Goal: Task Accomplishment & Management: Manage account settings

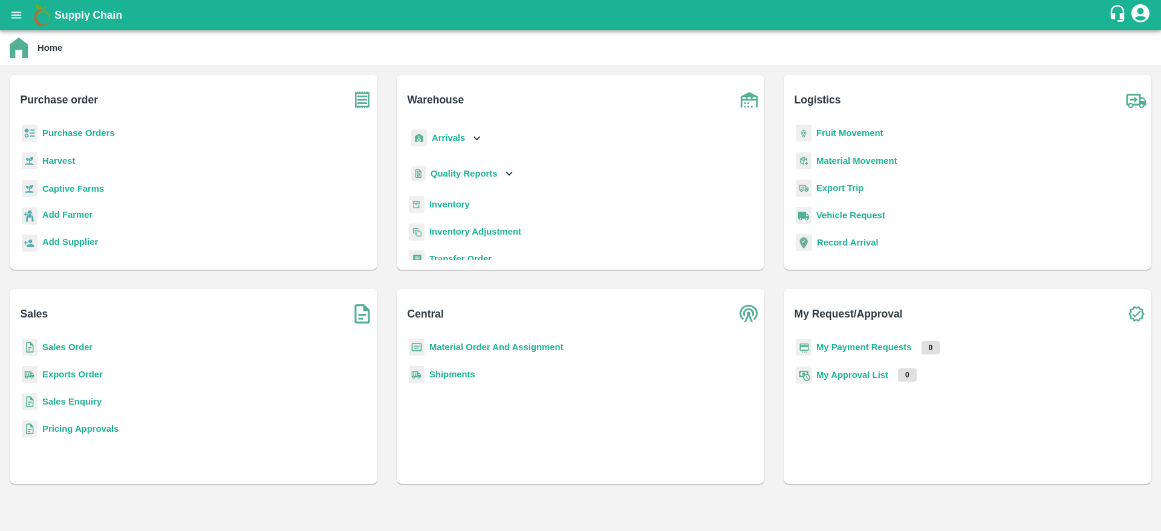
click at [70, 347] on b "Sales Order" at bounding box center [67, 347] width 50 height 10
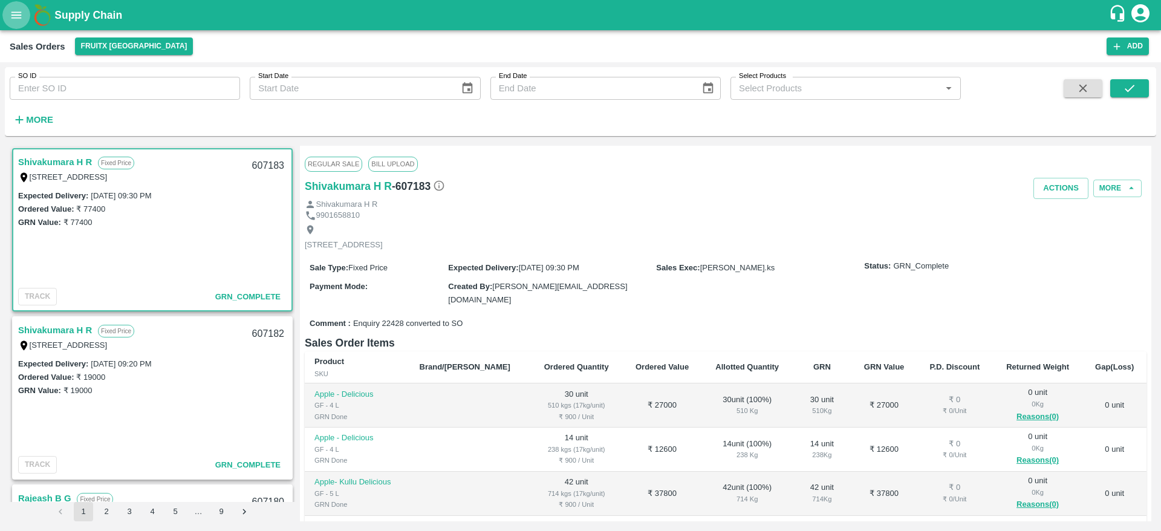
click at [22, 18] on icon "open drawer" at bounding box center [16, 14] width 13 height 13
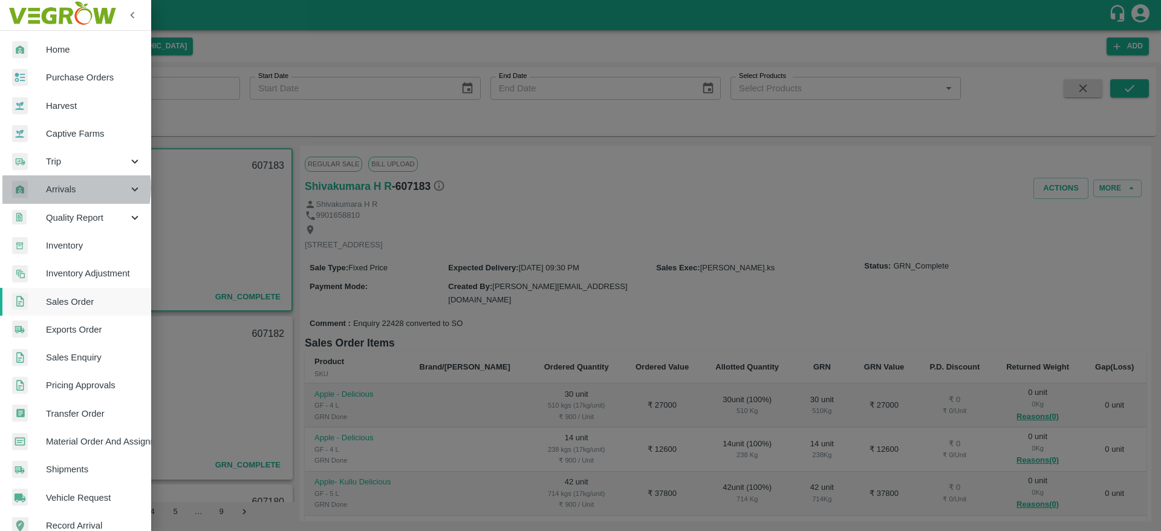
click at [65, 188] on span "Arrivals" at bounding box center [87, 189] width 82 height 13
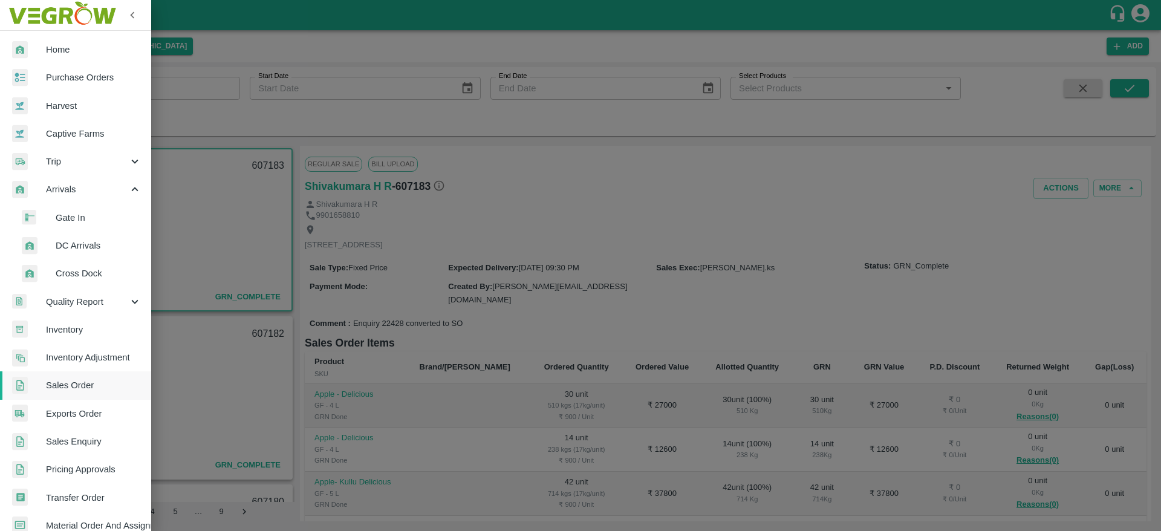
click at [77, 240] on span "DC Arrivals" at bounding box center [99, 245] width 86 height 13
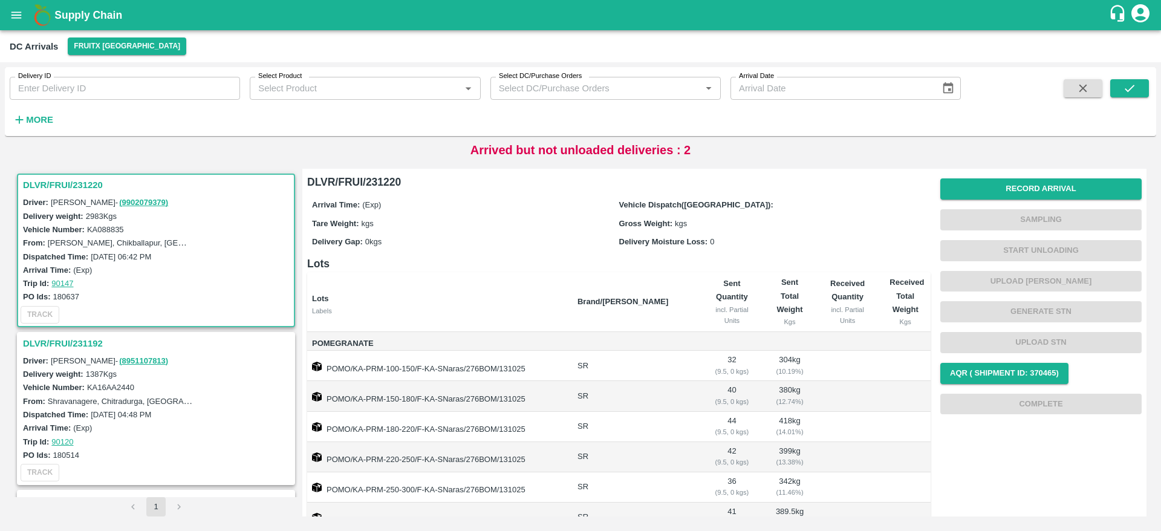
click at [70, 186] on h3 "DLVR/FRUI/231220" at bounding box center [158, 185] width 270 height 16
click at [63, 183] on h3 "DLVR/FRUI/231220" at bounding box center [158, 185] width 270 height 16
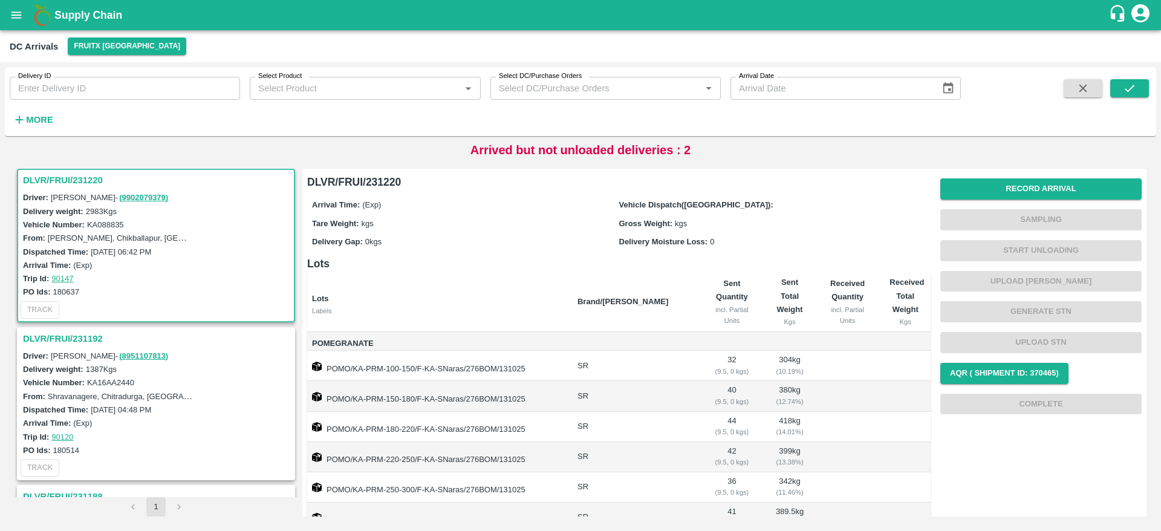
scroll to position [117, 0]
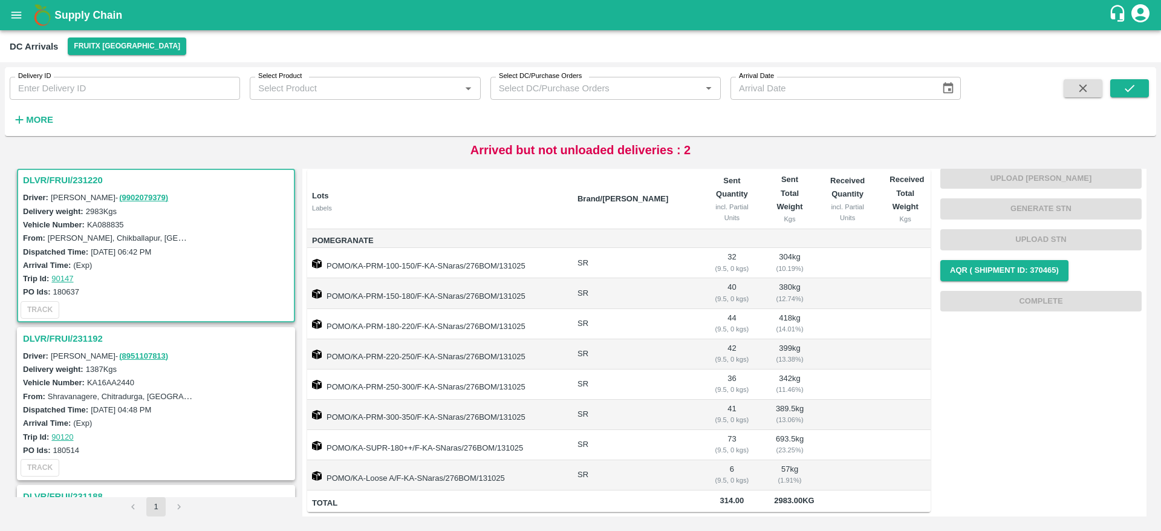
click at [68, 188] on div "DLVR/FRUI/231220" at bounding box center [156, 180] width 276 height 21
click at [58, 175] on h3 "DLVR/FRUI/231220" at bounding box center [158, 180] width 270 height 16
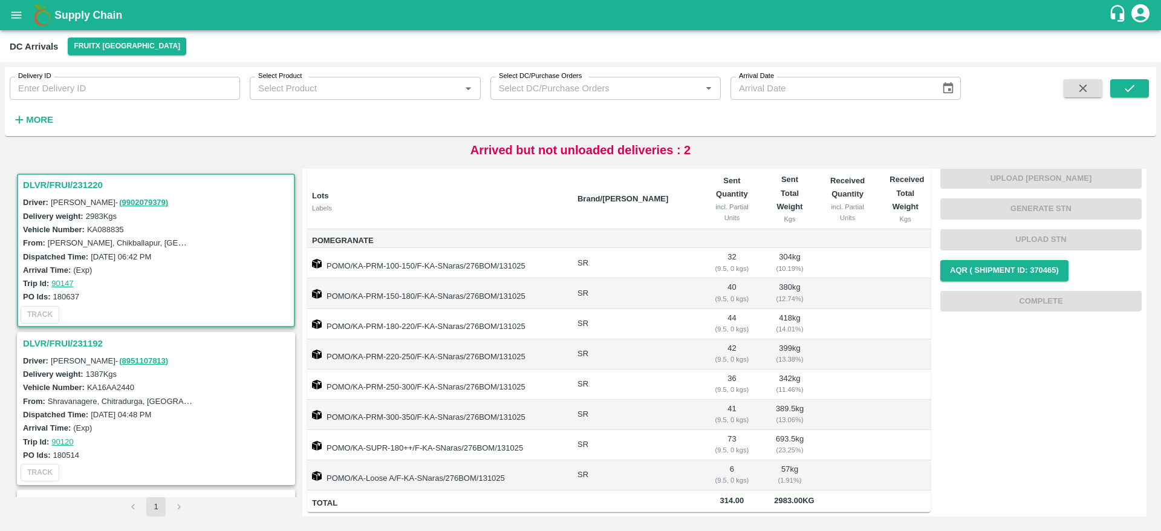
click at [48, 180] on h3 "DLVR/FRUI/231220" at bounding box center [158, 185] width 270 height 16
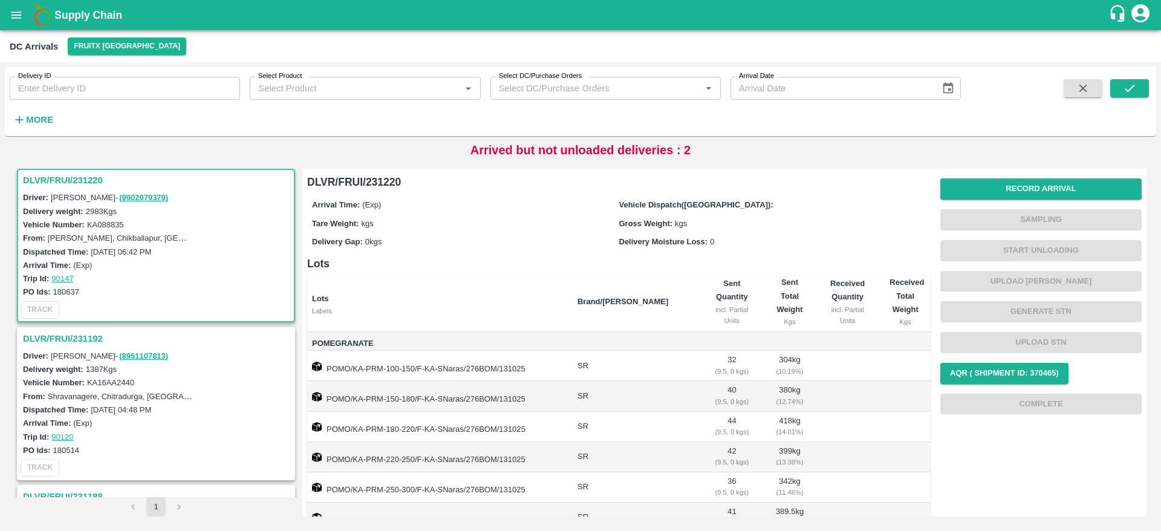
click at [48, 185] on h3 "DLVR/FRUI/231220" at bounding box center [158, 180] width 270 height 16
drag, startPoint x: 1024, startPoint y: 172, endPoint x: 1020, endPoint y: 194, distance: 22.8
click at [1020, 194] on div "Record Arrival Sampling Start Unloading Upload Tare Weight Generate STN Upload …" at bounding box center [1036, 389] width 211 height 451
click at [1020, 194] on button "Record Arrival" at bounding box center [1041, 188] width 201 height 21
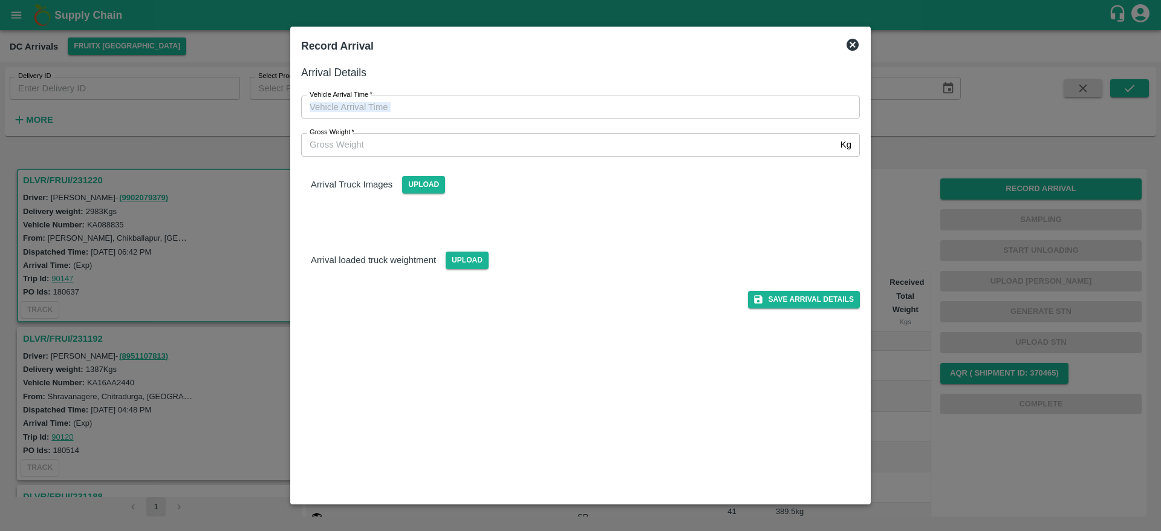
drag, startPoint x: 521, startPoint y: 119, endPoint x: 521, endPoint y: 108, distance: 11.5
click at [521, 108] on div "Vehicle Arrival Time   * Vehicle Arrival Time Gross Weight   * Kg Gross Weight" at bounding box center [566, 112] width 588 height 90
click at [521, 108] on input "Vehicle Arrival Time   *" at bounding box center [576, 107] width 550 height 23
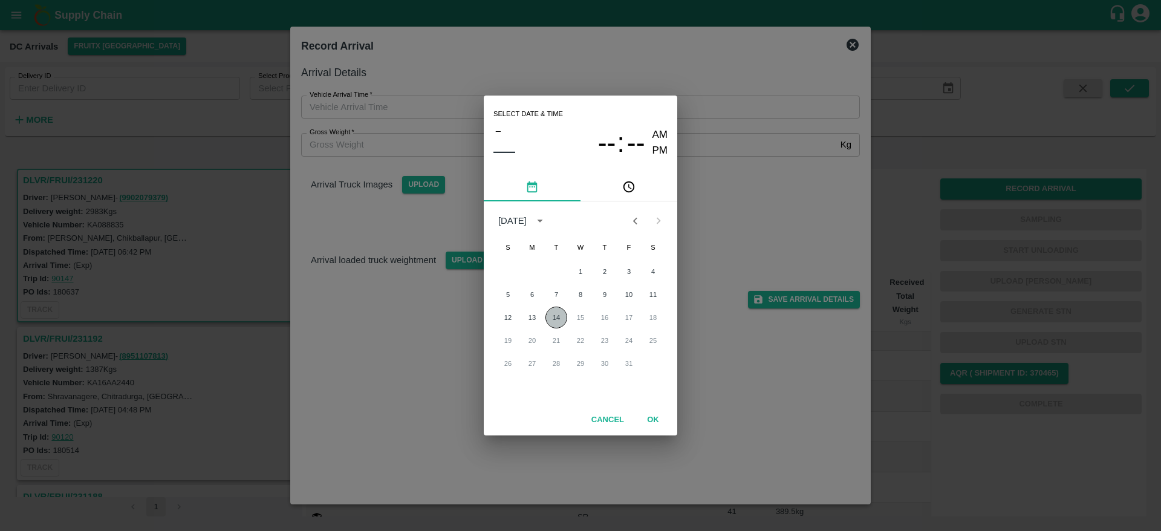
click at [559, 318] on button "14" at bounding box center [557, 318] width 22 height 22
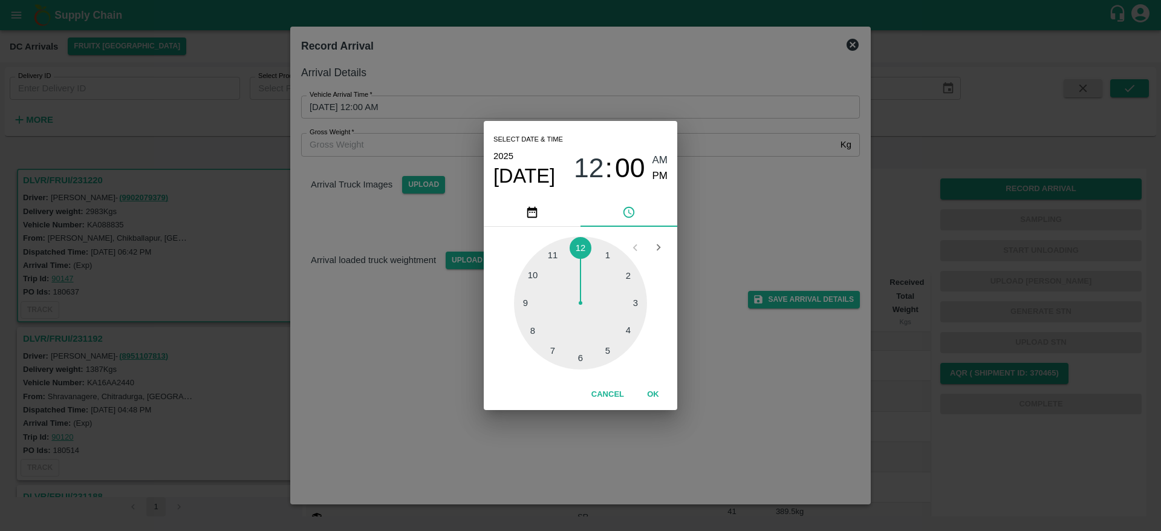
click at [629, 327] on div at bounding box center [580, 303] width 133 height 133
type input "[DATE] 04:00 AM"
click at [658, 397] on button "OK" at bounding box center [653, 394] width 39 height 21
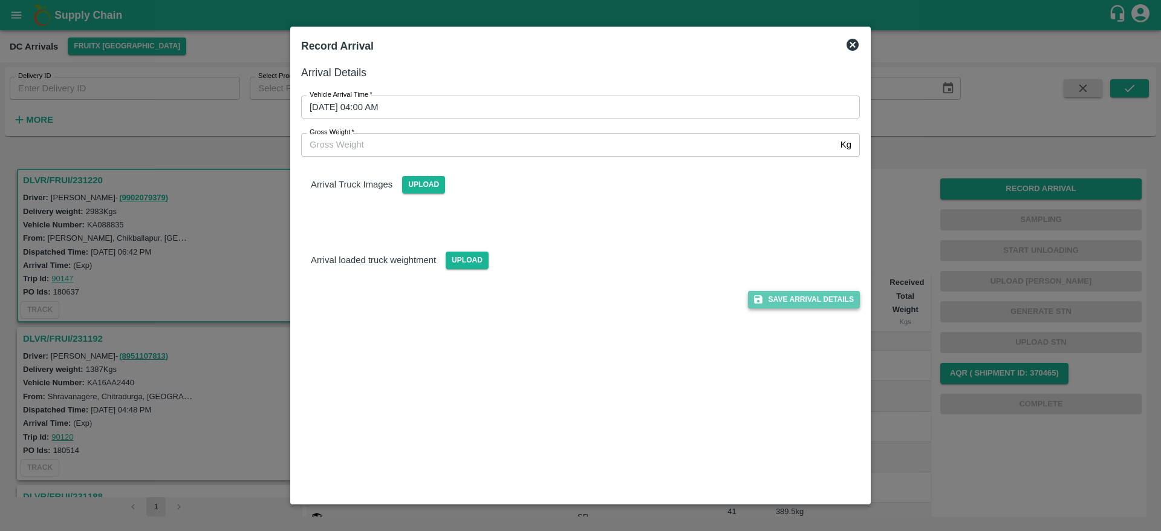
click at [797, 295] on button "Save Arrival Details" at bounding box center [804, 300] width 112 height 18
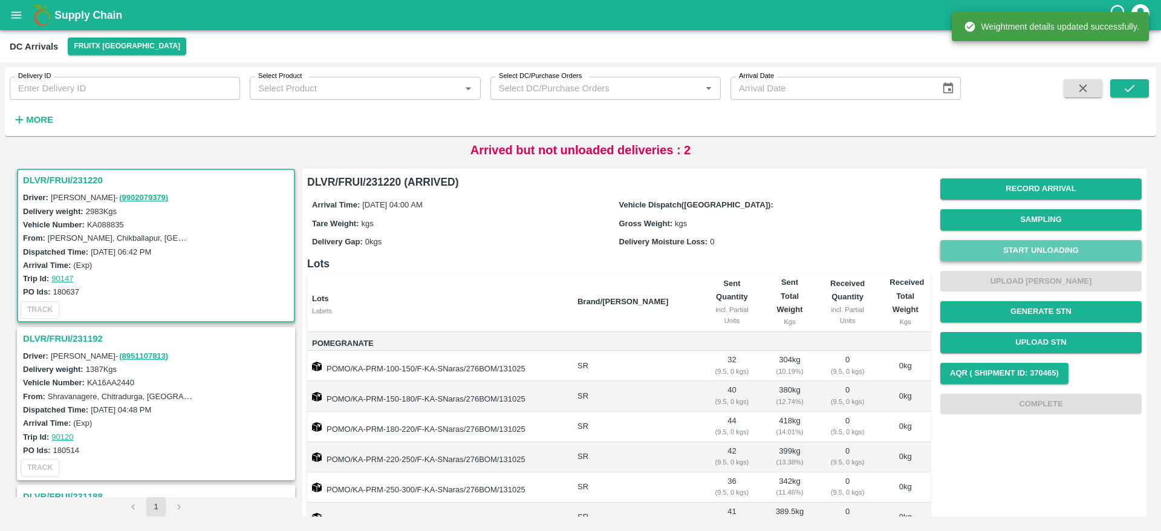
click at [1013, 250] on button "Start Unloading" at bounding box center [1041, 250] width 201 height 21
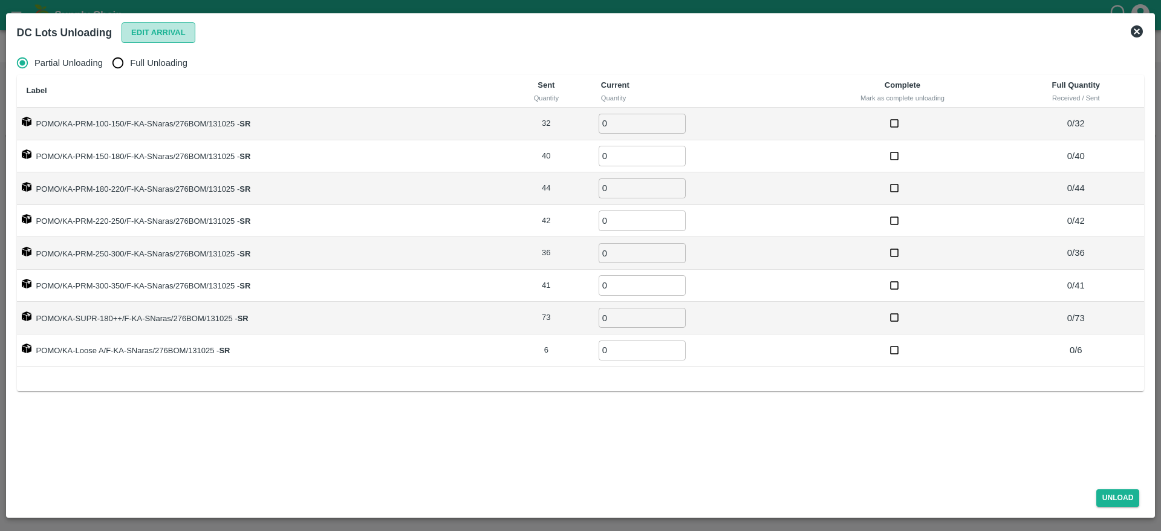
click at [160, 33] on button "Edit Arrival" at bounding box center [159, 32] width 74 height 21
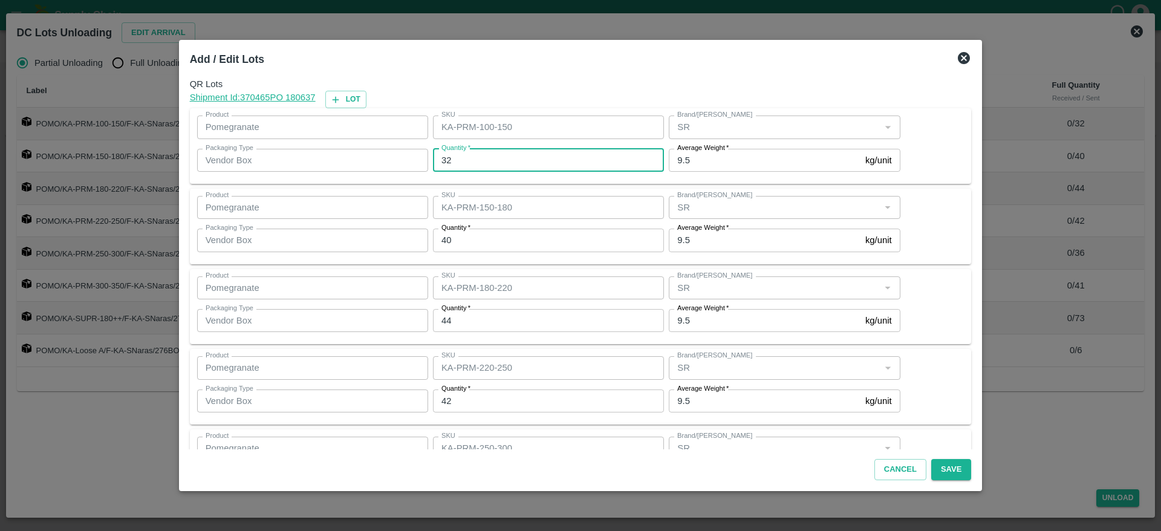
click at [468, 157] on input "32" at bounding box center [548, 160] width 231 height 23
type input "33"
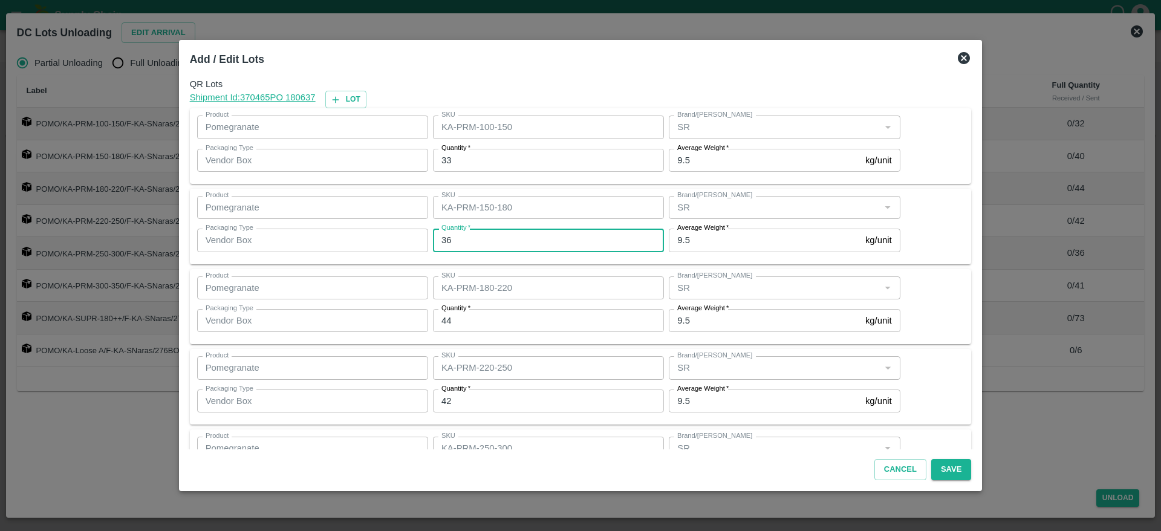
type input "36"
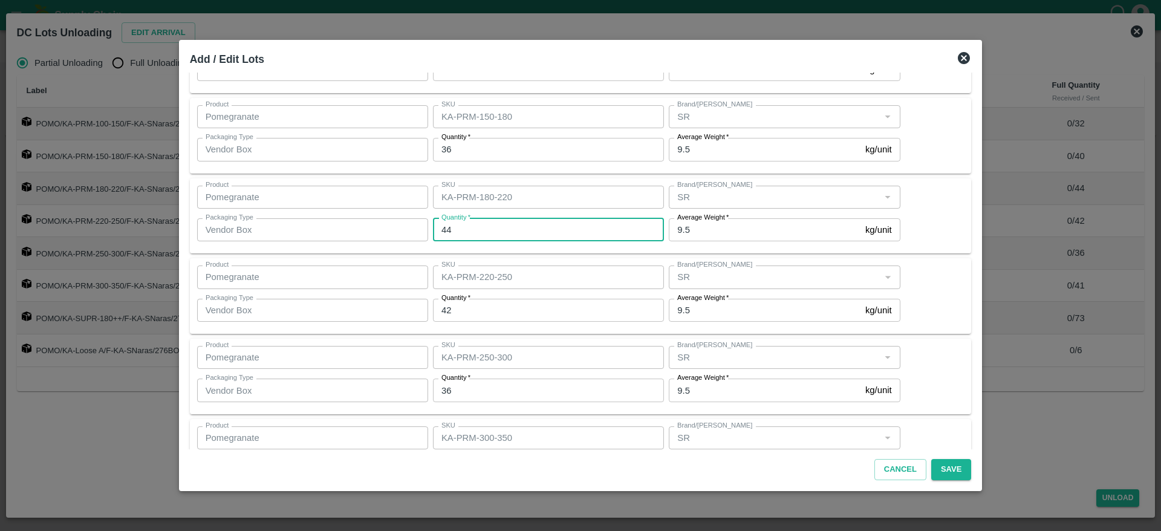
scroll to position [92, 0]
type input "45"
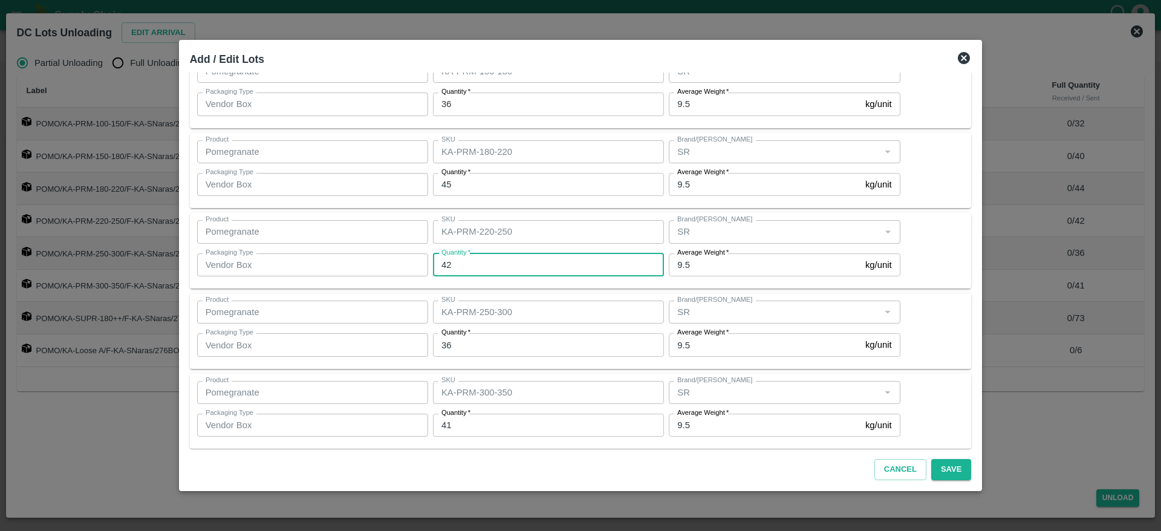
scroll to position [138, 0]
type input "45"
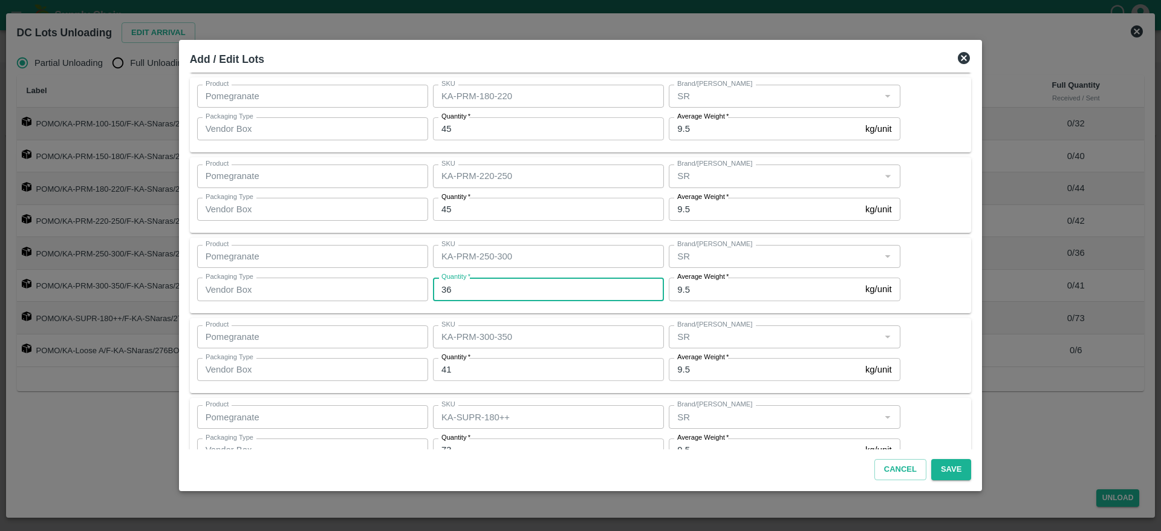
scroll to position [192, 0]
type input "35"
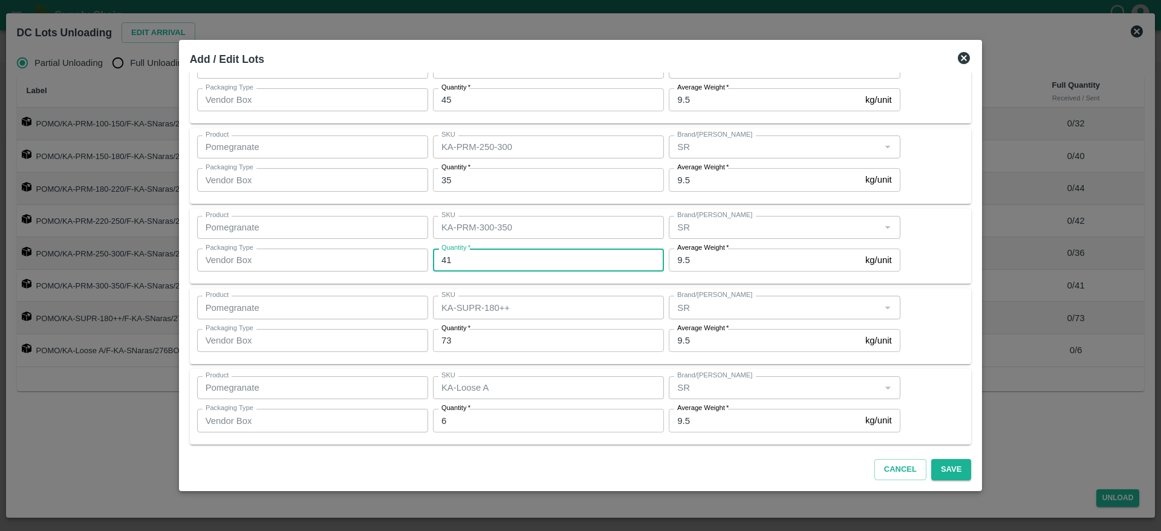
scroll to position [302, 0]
type input "38"
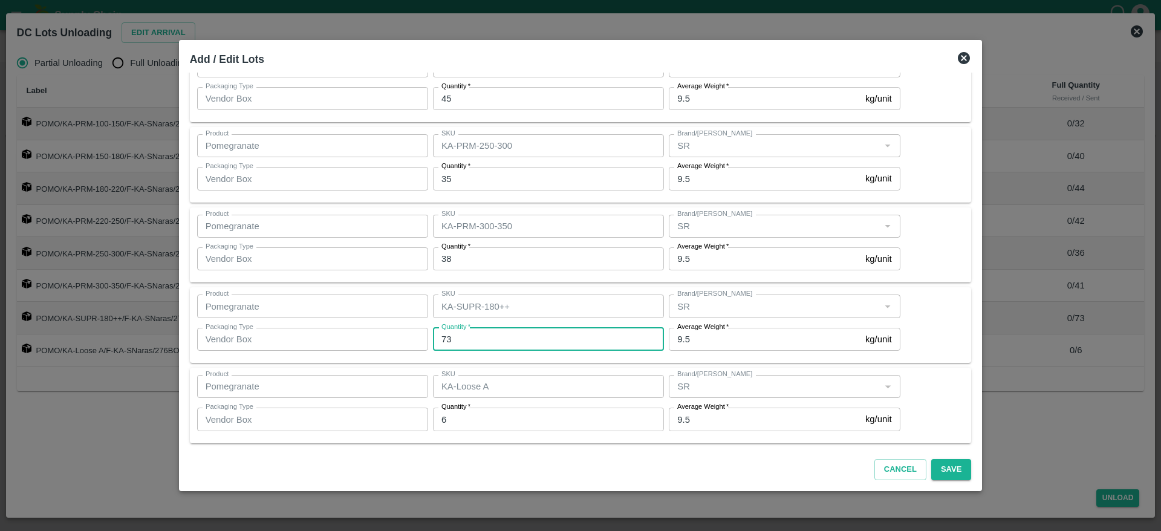
scroll to position [305, 0]
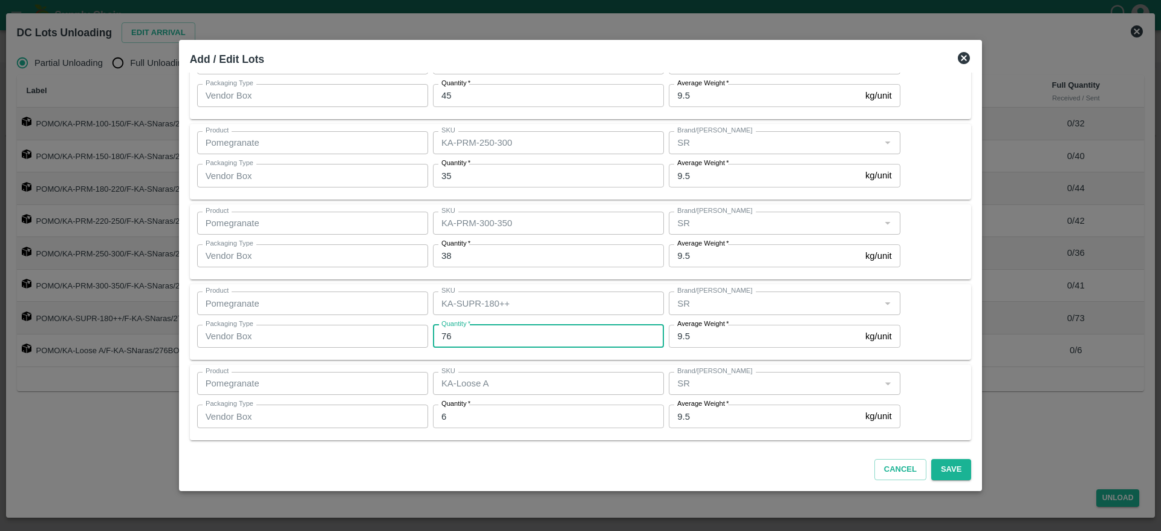
type input "76"
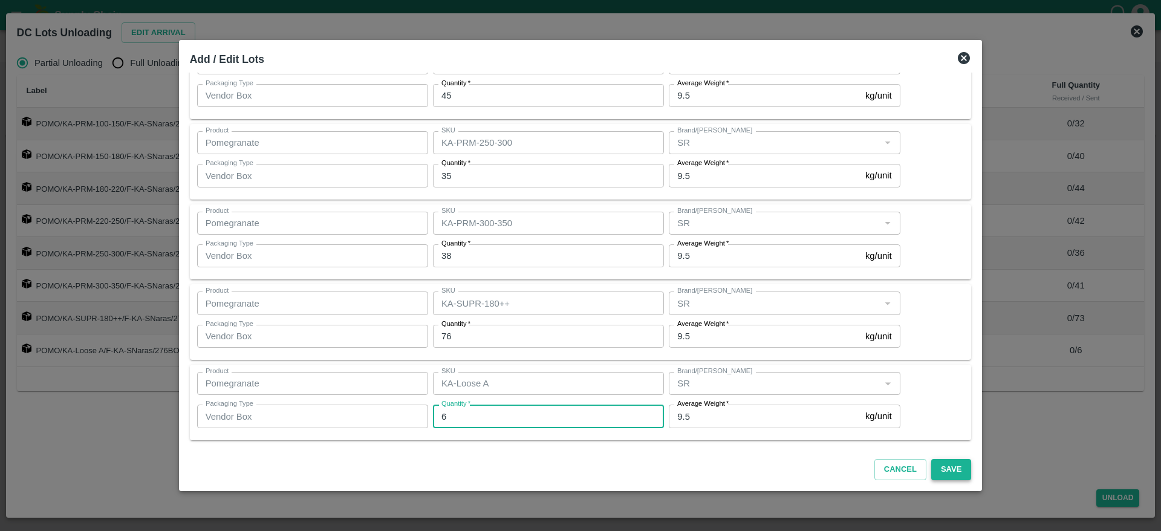
click at [940, 468] on button "Save" at bounding box center [952, 469] width 40 height 21
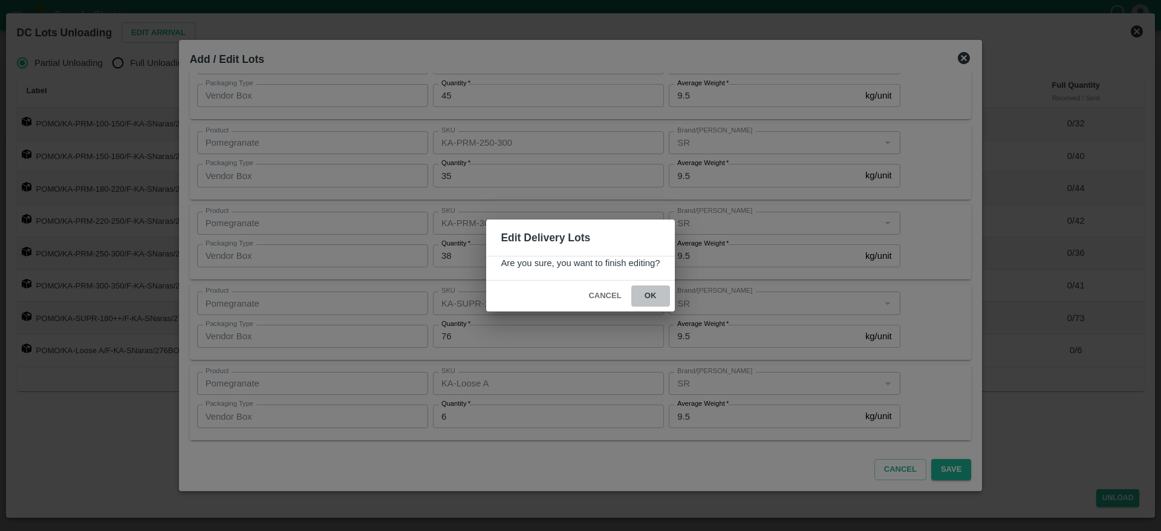
click at [661, 299] on button "ok" at bounding box center [651, 296] width 39 height 21
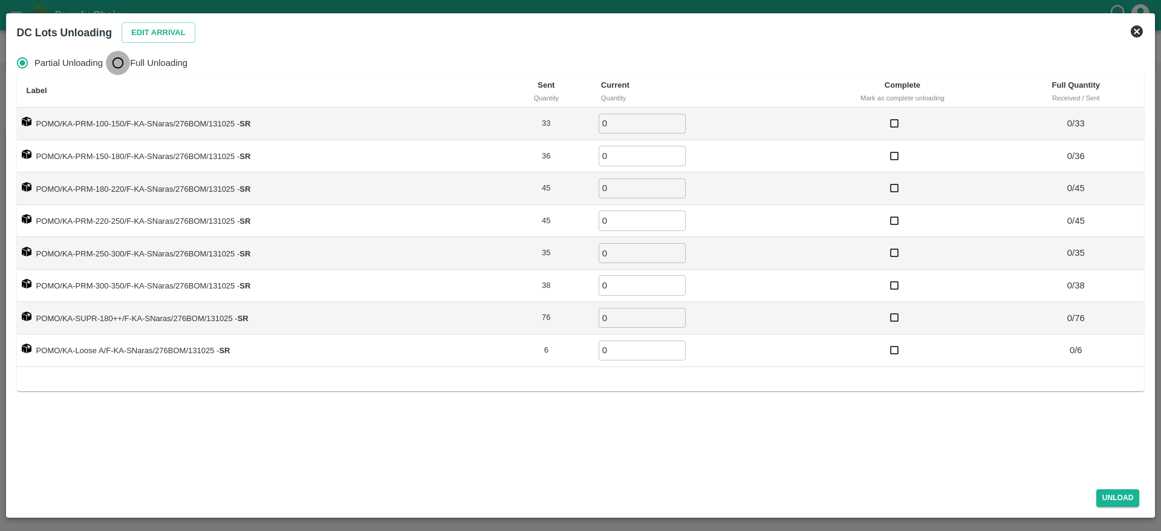
click at [113, 65] on input "Full Unloading" at bounding box center [118, 63] width 24 height 24
radio input "true"
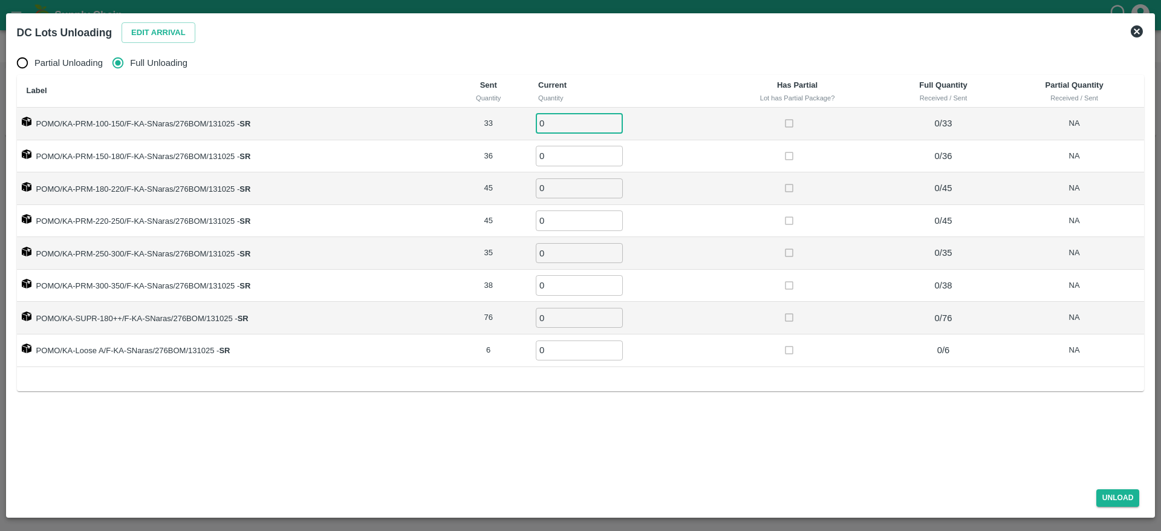
click at [552, 131] on input "0" at bounding box center [579, 124] width 87 height 20
type input "33"
type input "36"
type input "45"
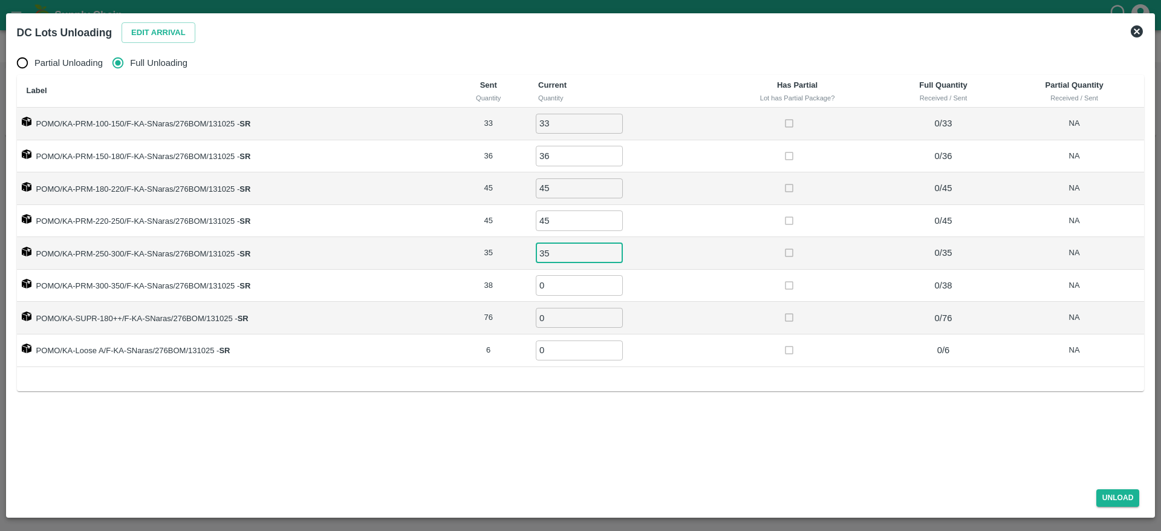
type input "35"
type input "38"
type input "76"
type input "6"
click at [686, 413] on div "Partial Unloading Full Unloading Label Sent Quantity Current Quantity Has Parti…" at bounding box center [581, 263] width 1138 height 434
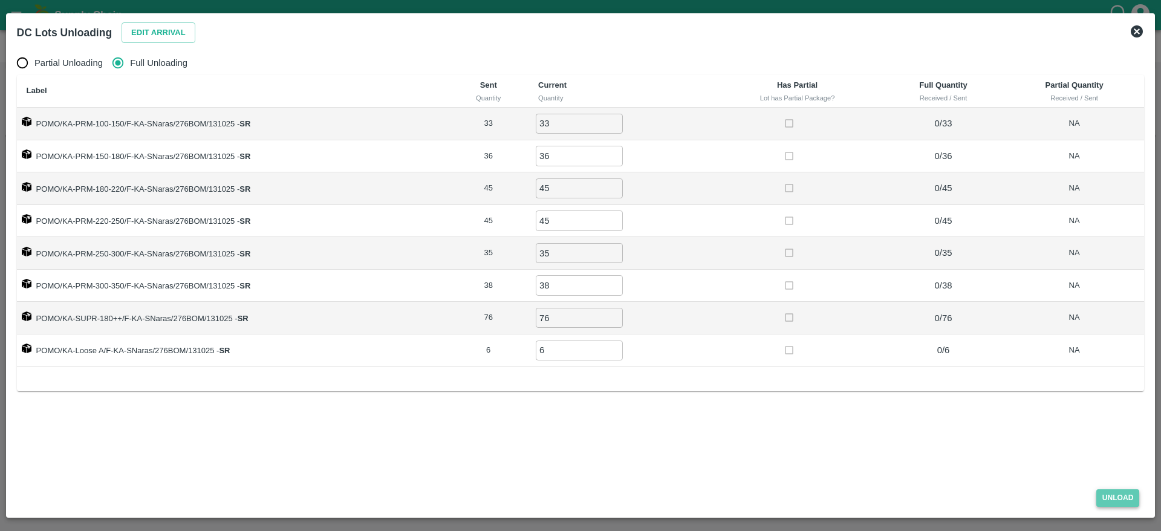
click at [1111, 501] on button "Unload" at bounding box center [1119, 498] width 44 height 18
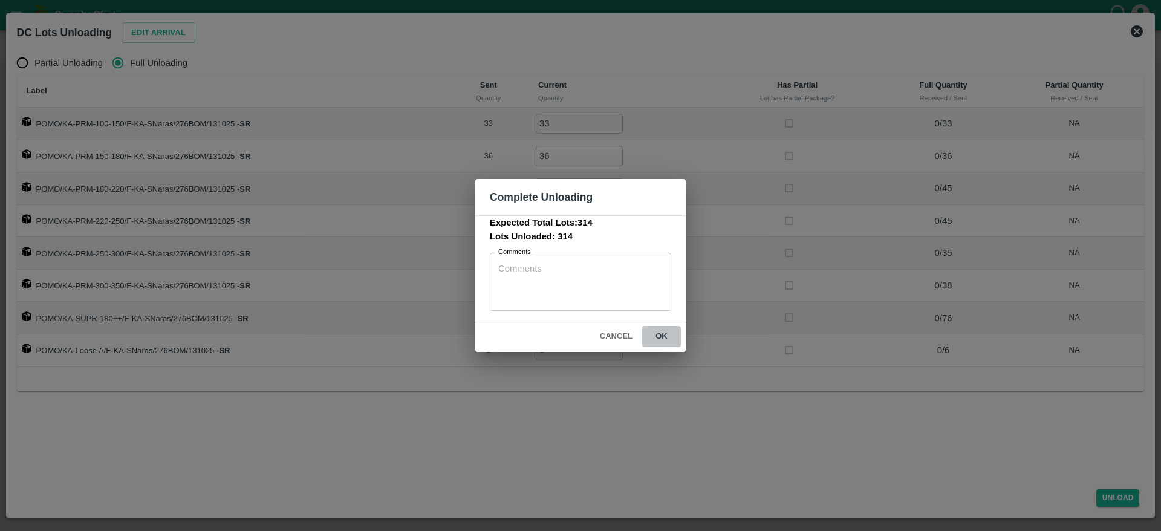
click at [654, 334] on button "ok" at bounding box center [661, 336] width 39 height 21
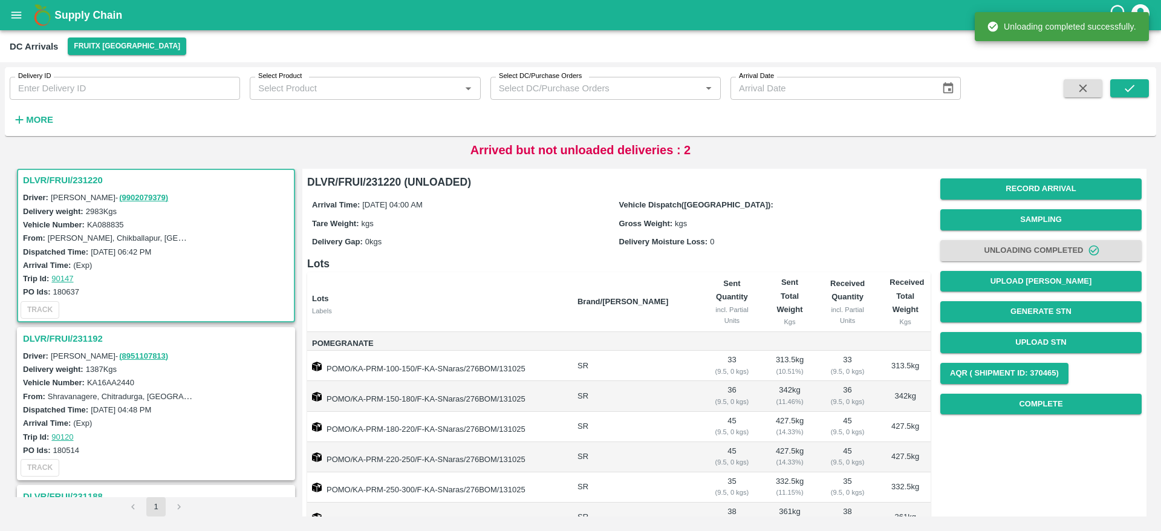
scroll to position [117, 0]
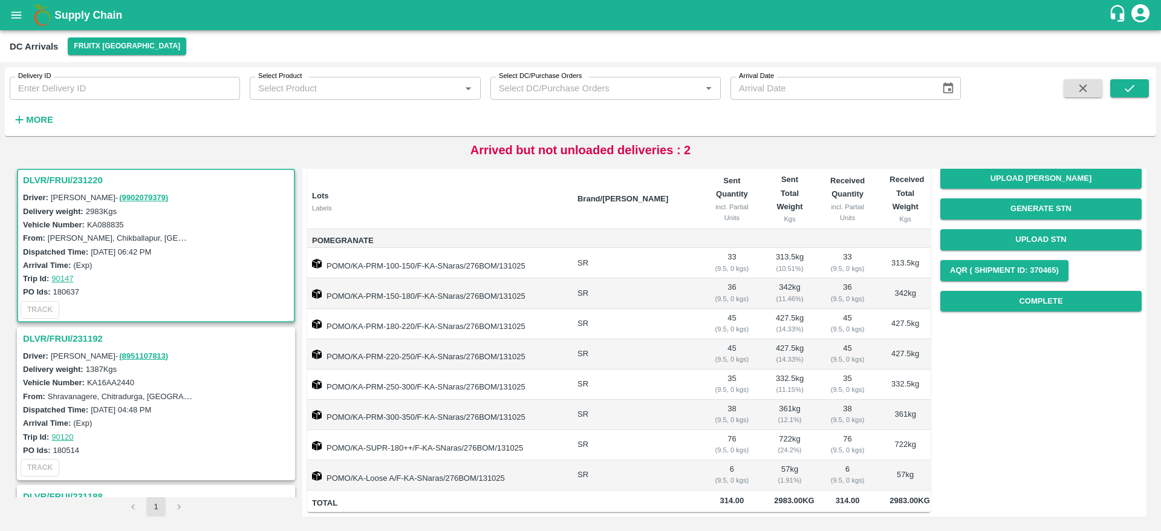
click at [62, 181] on h3 "DLVR/FRUI/231220" at bounding box center [158, 180] width 270 height 16
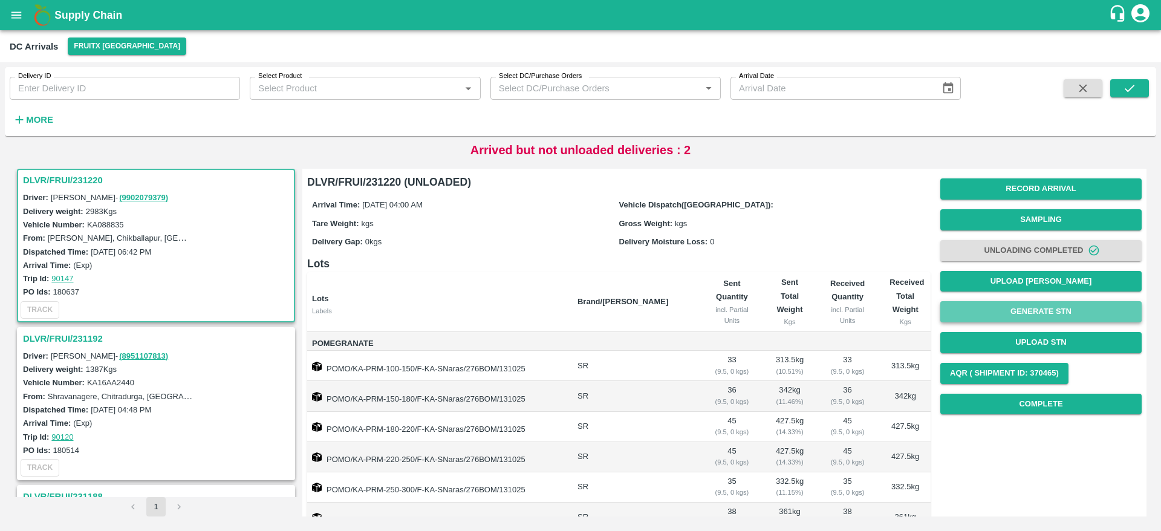
click at [1059, 309] on button "Generate STN" at bounding box center [1041, 311] width 201 height 21
click at [73, 331] on h3 "DLVR/FRUI/231192" at bounding box center [158, 339] width 270 height 16
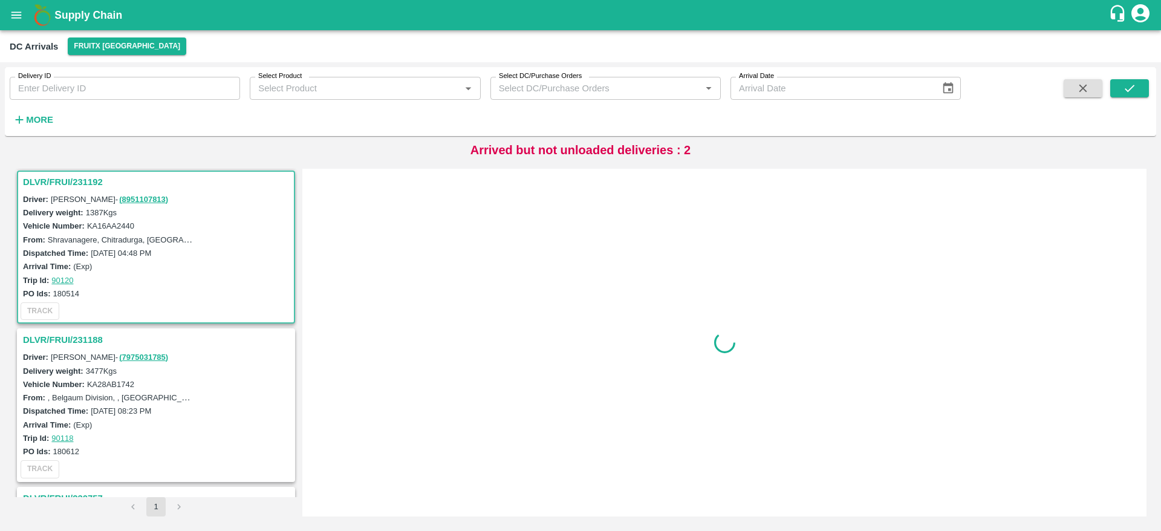
scroll to position [163, 0]
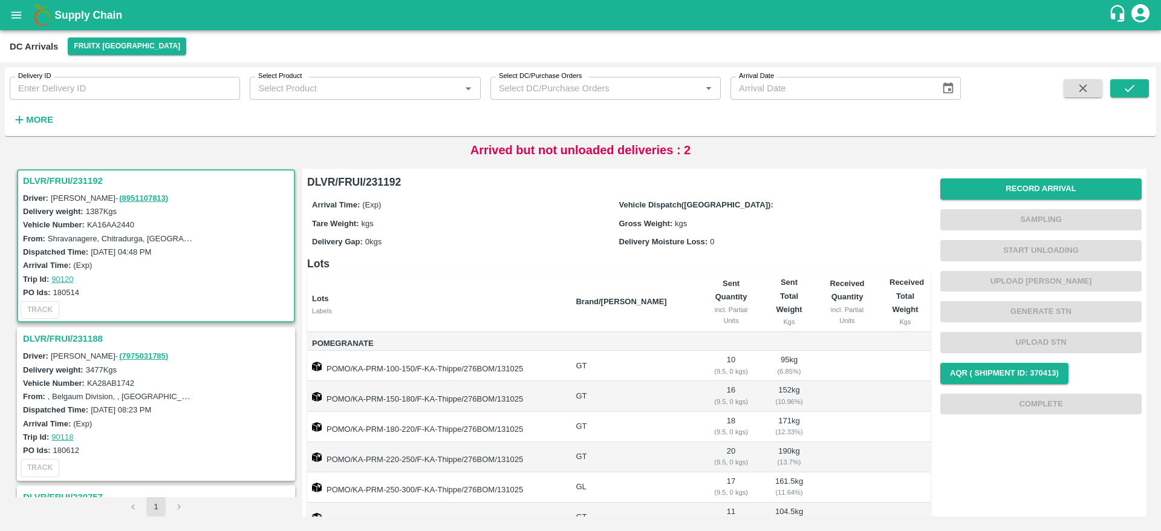
click at [57, 179] on h3 "DLVR/FRUI/231192" at bounding box center [158, 181] width 270 height 16
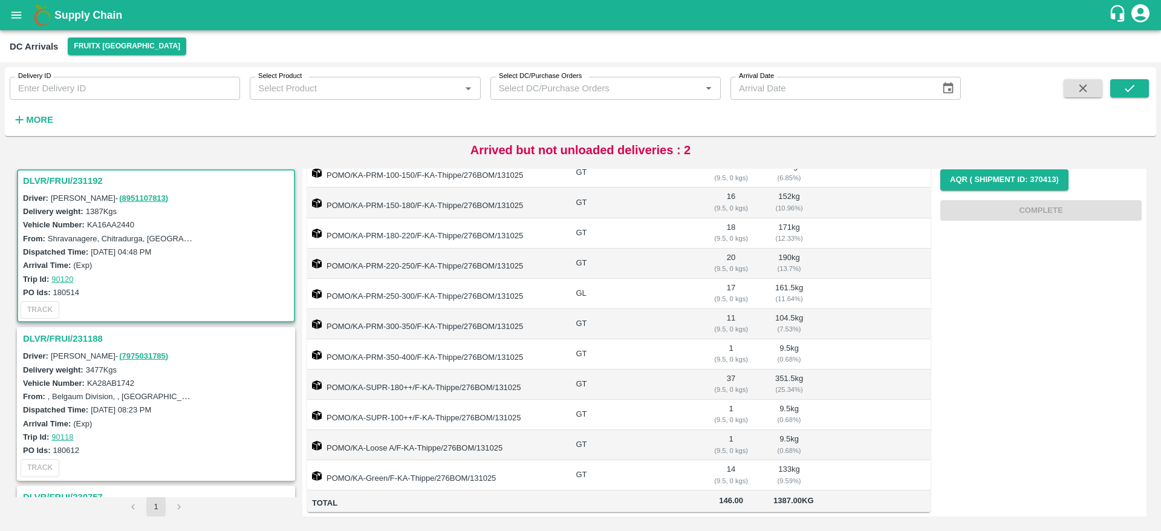
scroll to position [0, 0]
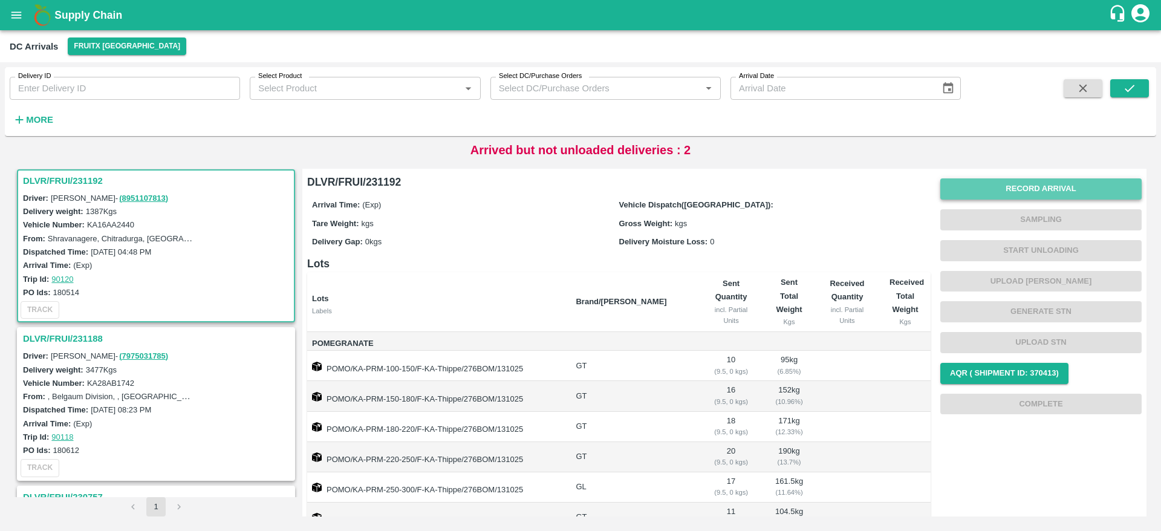
click at [1022, 190] on button "Record Arrival" at bounding box center [1041, 188] width 201 height 21
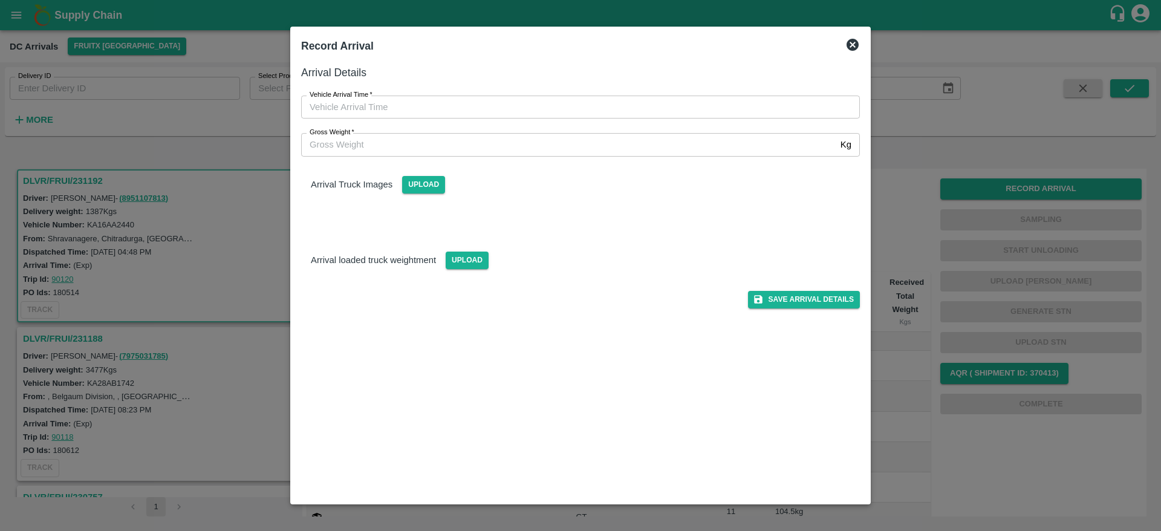
click at [577, 119] on div "Gross Weight   * Kg Gross Weight" at bounding box center [573, 138] width 573 height 38
type input "DD/MM/YYYY hh:mm aa"
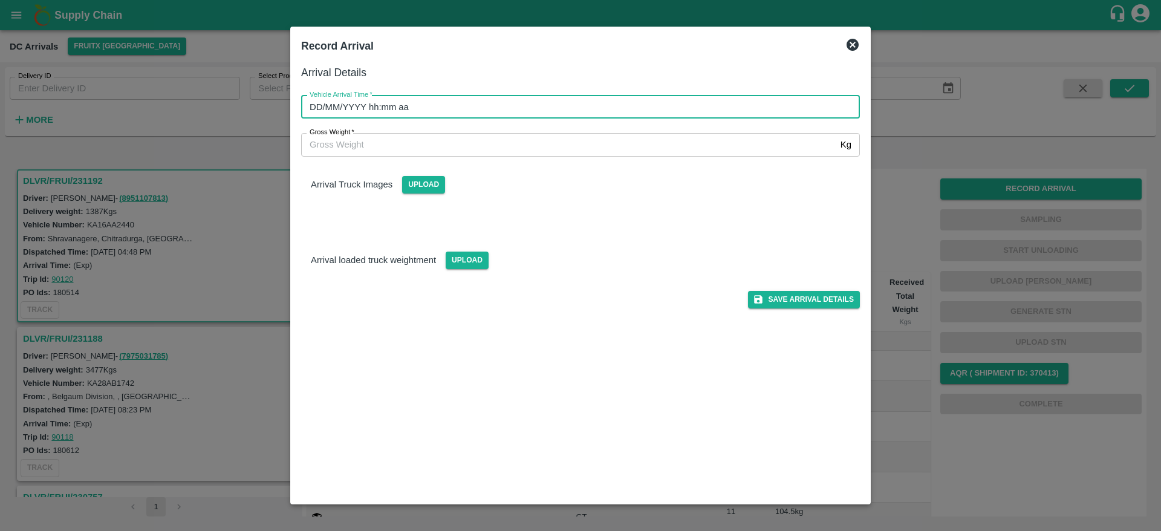
click at [558, 103] on input "DD/MM/YYYY hh:mm aa" at bounding box center [576, 107] width 550 height 23
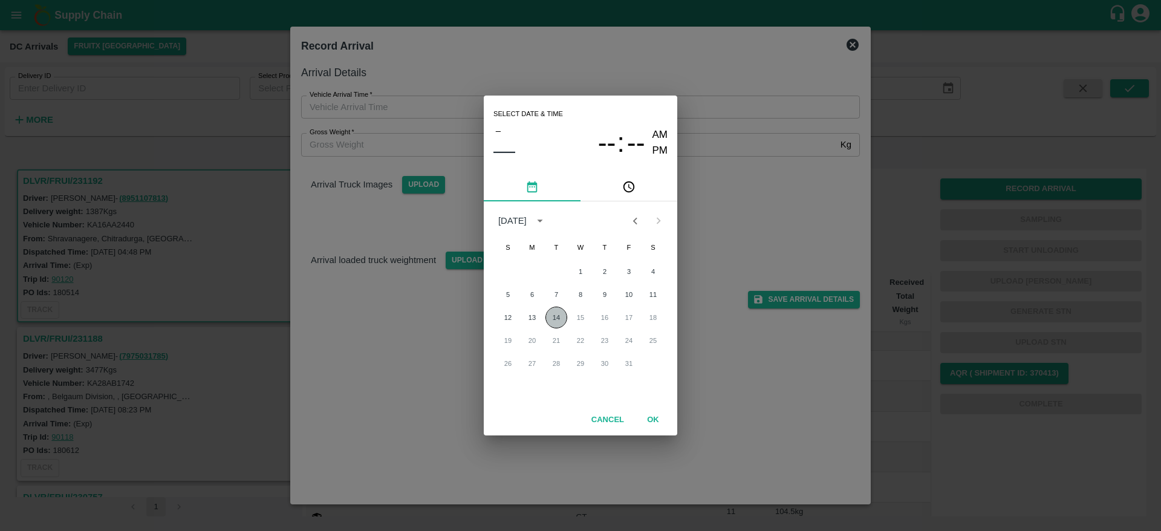
click at [566, 318] on button "14" at bounding box center [557, 318] width 22 height 22
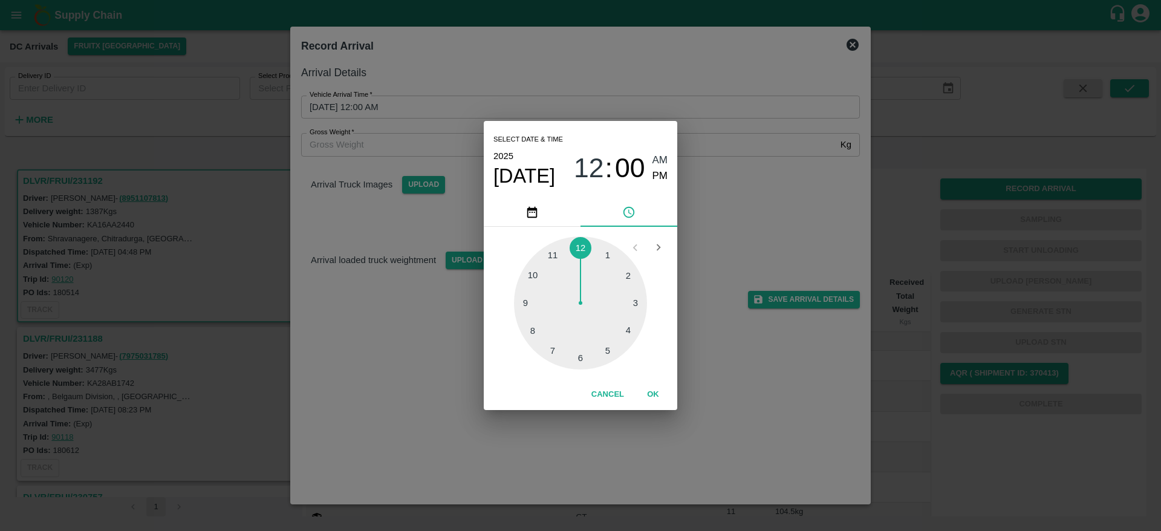
click at [630, 329] on div at bounding box center [580, 303] width 133 height 133
type input "[DATE] 04:00 AM"
click at [645, 400] on button "OK" at bounding box center [653, 394] width 39 height 21
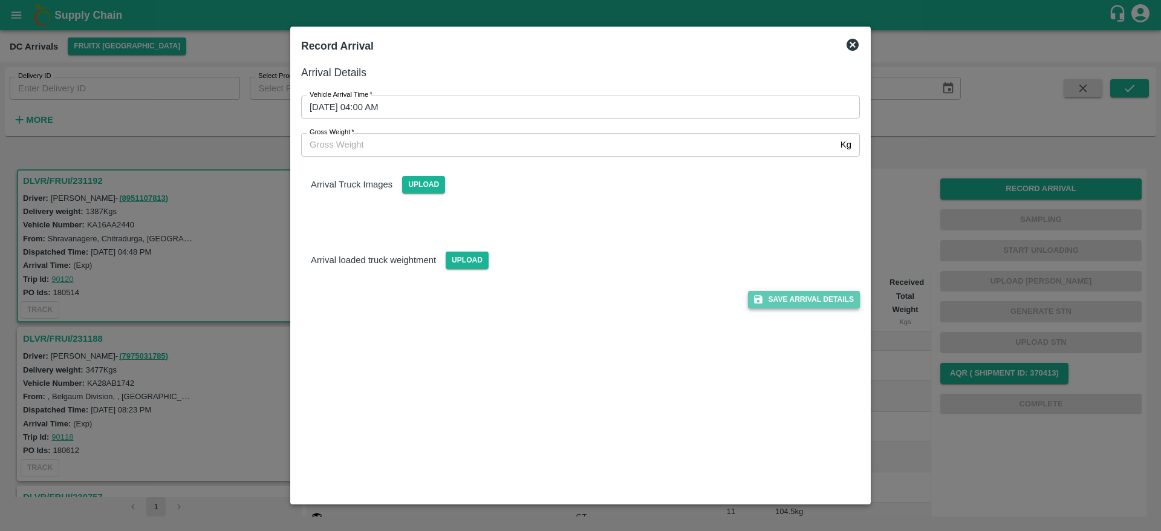
click at [790, 296] on button "Save Arrival Details" at bounding box center [804, 300] width 112 height 18
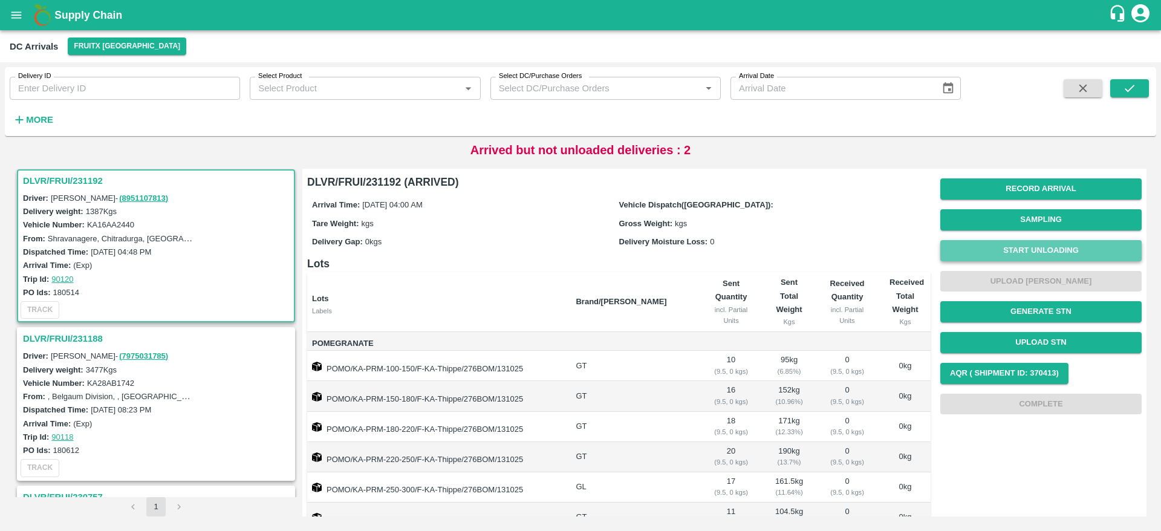
click at [1036, 256] on button "Start Unloading" at bounding box center [1041, 250] width 201 height 21
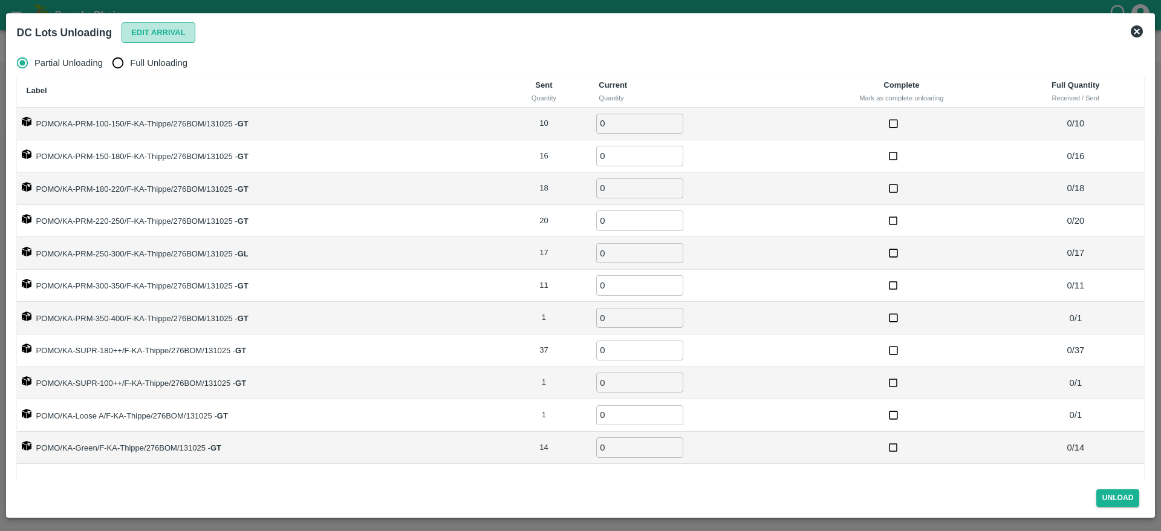
click at [160, 33] on button "Edit Arrival" at bounding box center [159, 32] width 74 height 21
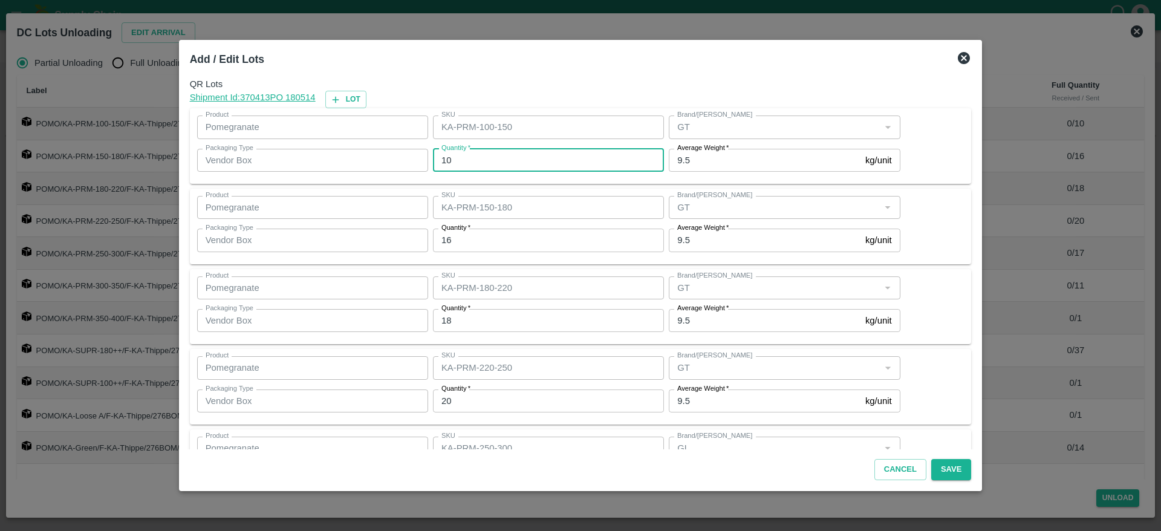
click at [457, 154] on input "10" at bounding box center [548, 160] width 231 height 23
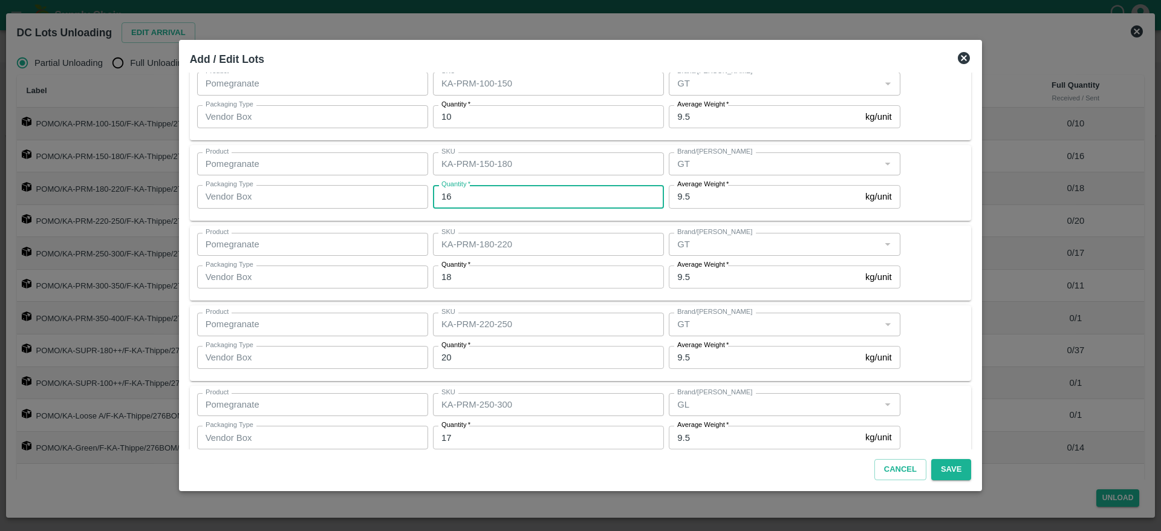
scroll to position [45, 0]
type input "17"
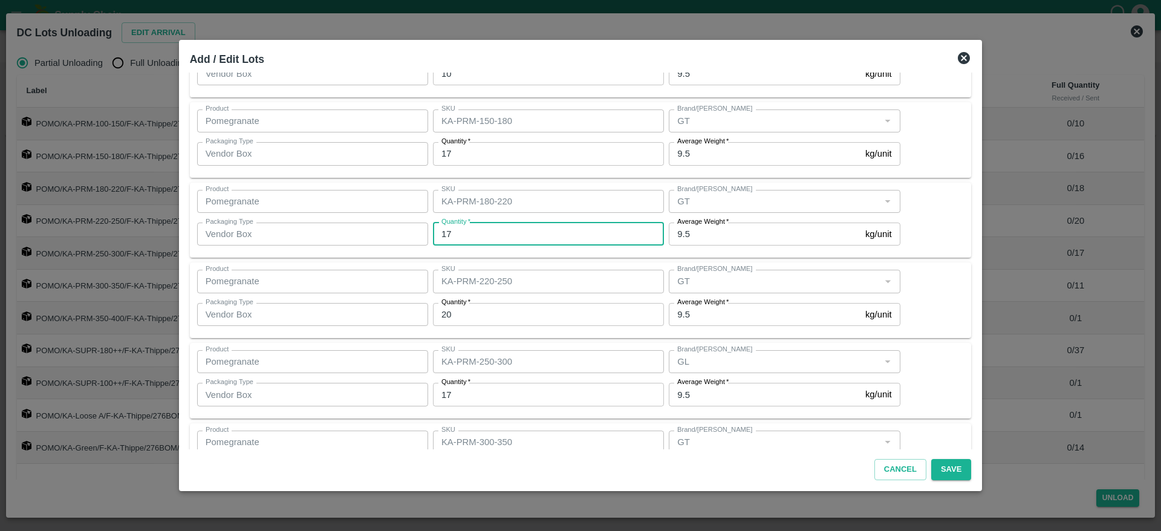
scroll to position [105, 0]
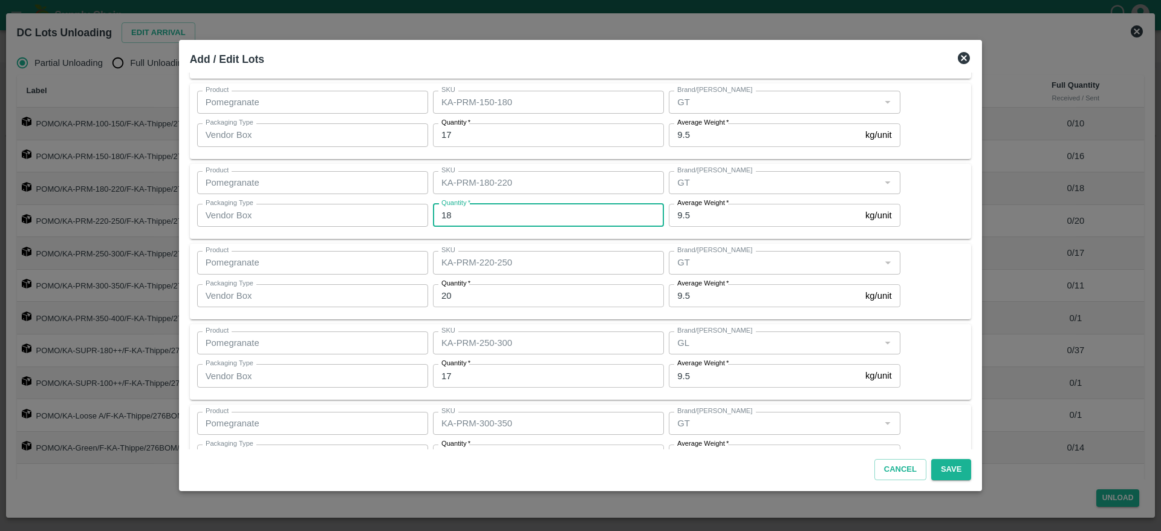
type input "18"
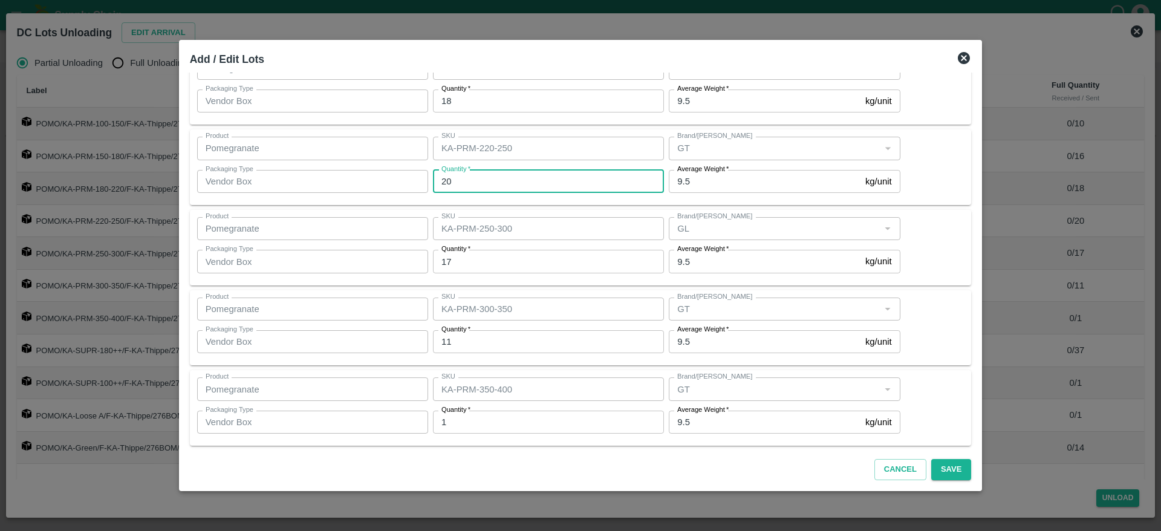
scroll to position [223, 0]
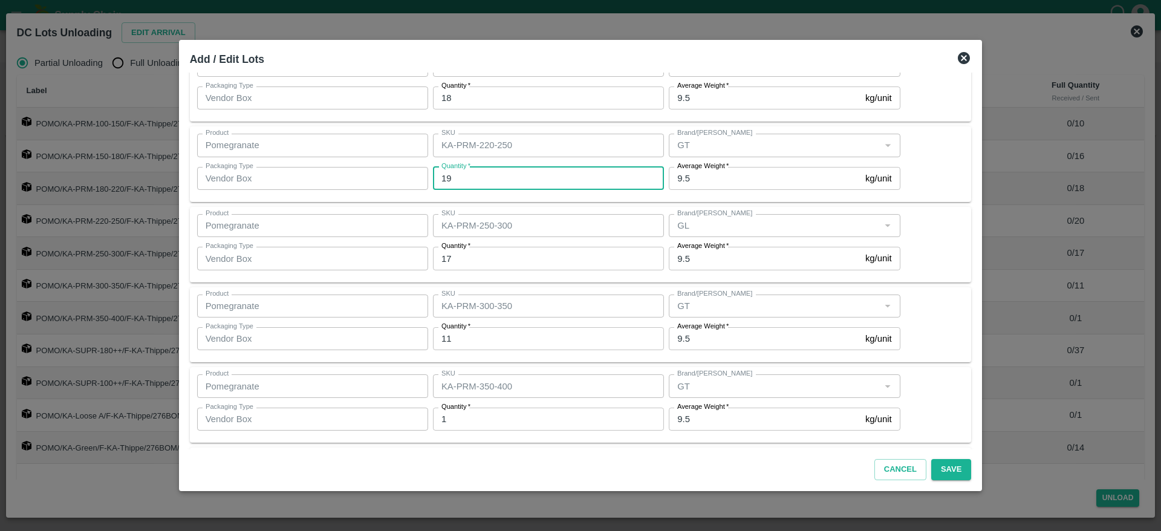
type input "19"
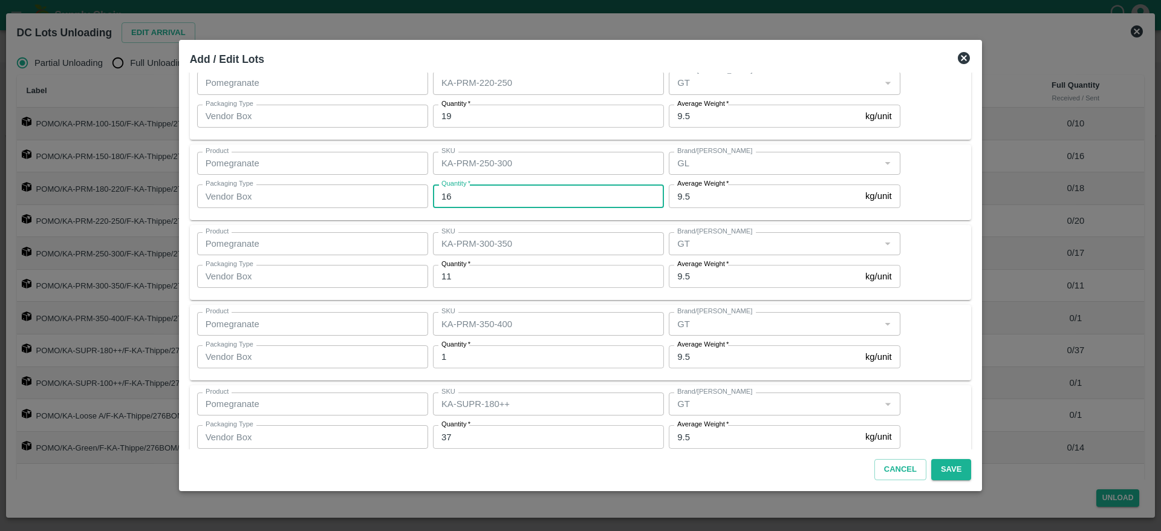
scroll to position [286, 0]
type input "17"
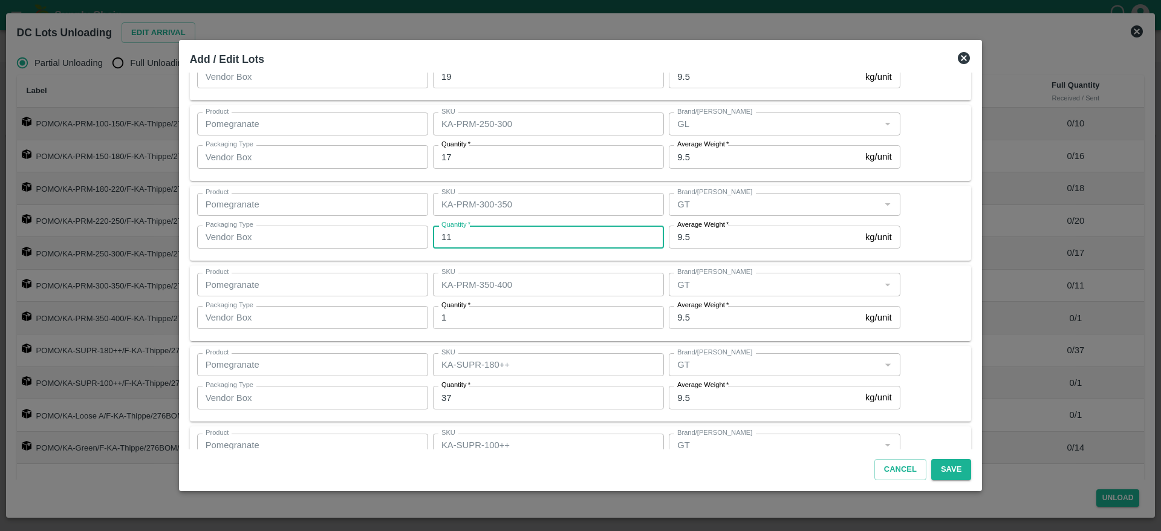
scroll to position [327, 0]
type input "10"
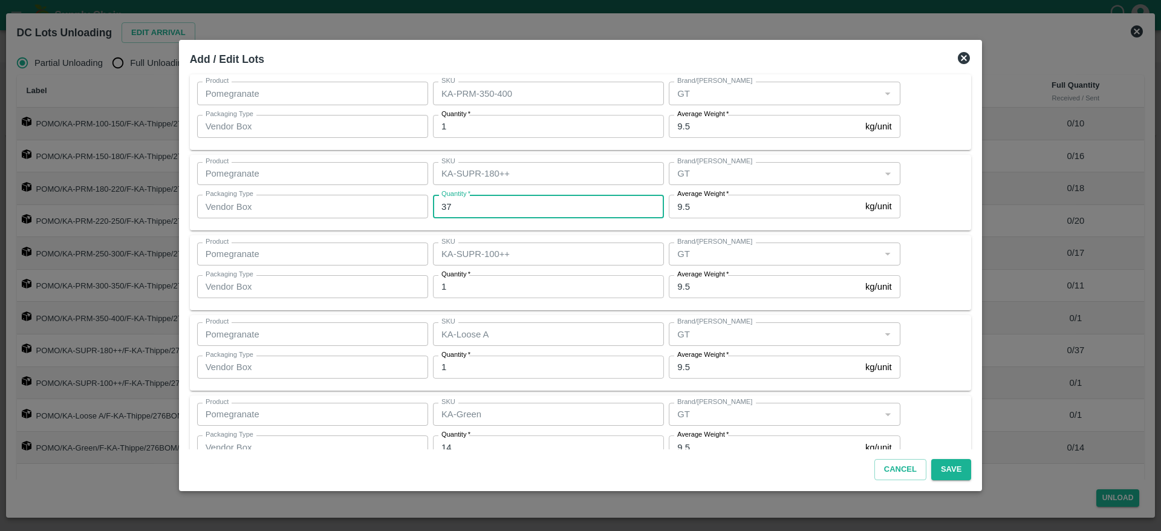
scroll to position [519, 0]
type input "38"
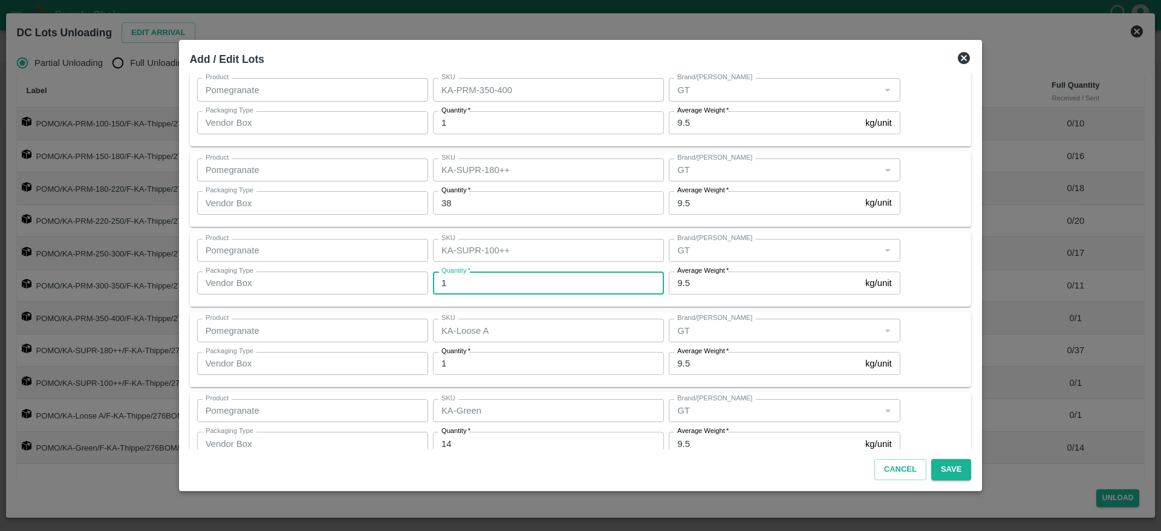
scroll to position [546, 0]
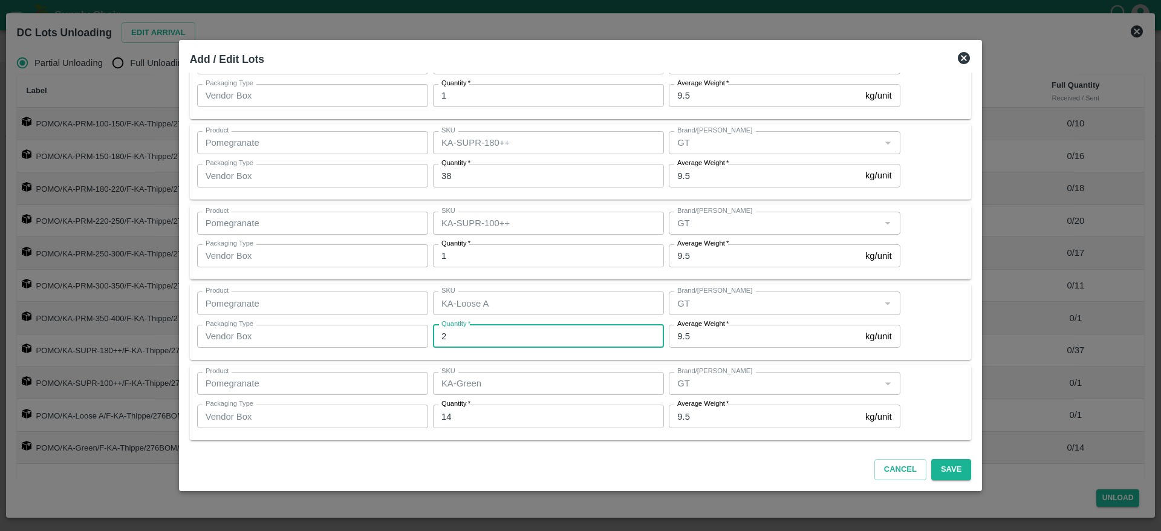
type input "2"
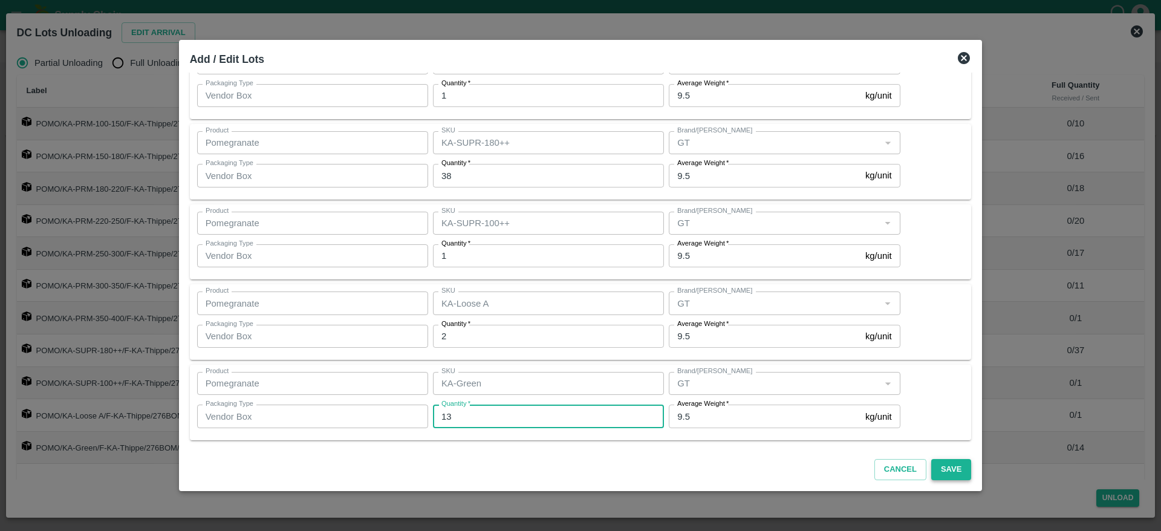
type input "13"
click at [939, 463] on button "Save" at bounding box center [952, 469] width 40 height 21
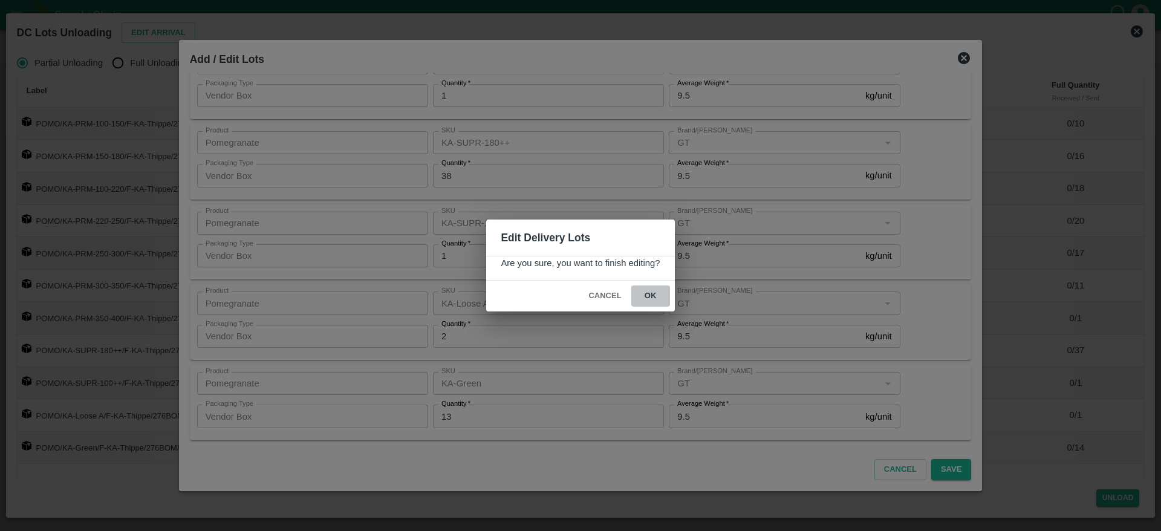
click at [648, 297] on button "ok" at bounding box center [651, 296] width 39 height 21
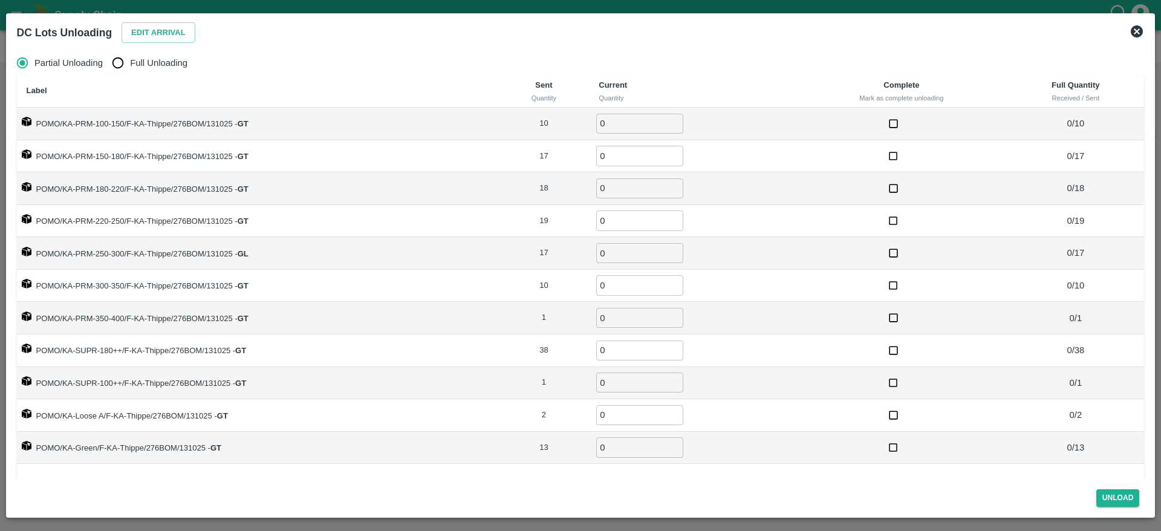
click at [137, 61] on span "Full Unloading" at bounding box center [158, 62] width 57 height 13
click at [130, 61] on input "Full Unloading" at bounding box center [118, 63] width 24 height 24
radio input "true"
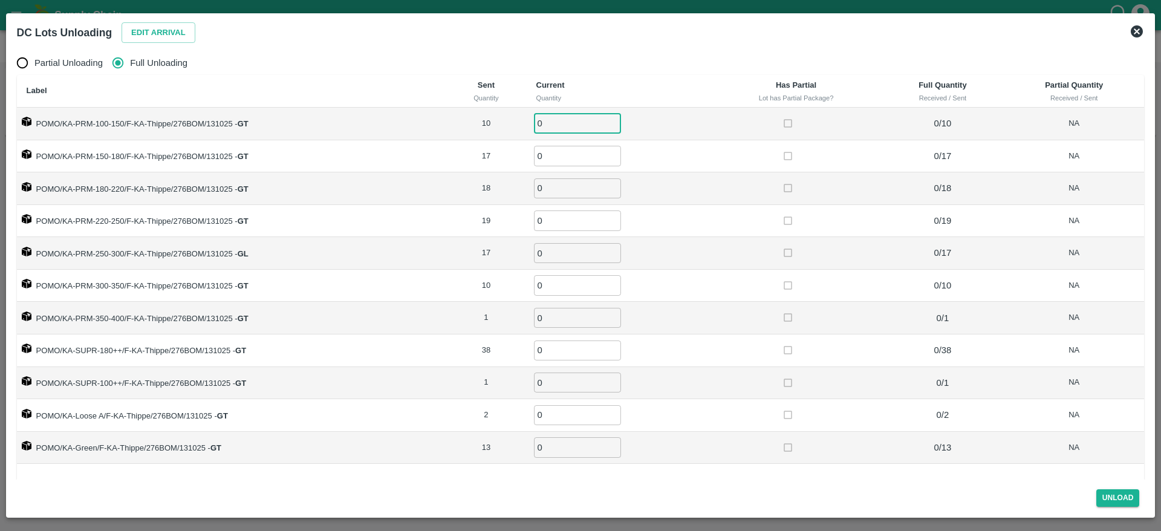
click at [563, 126] on input "0" at bounding box center [577, 124] width 87 height 20
type input "10"
type input "17"
type input "18"
type input "19"
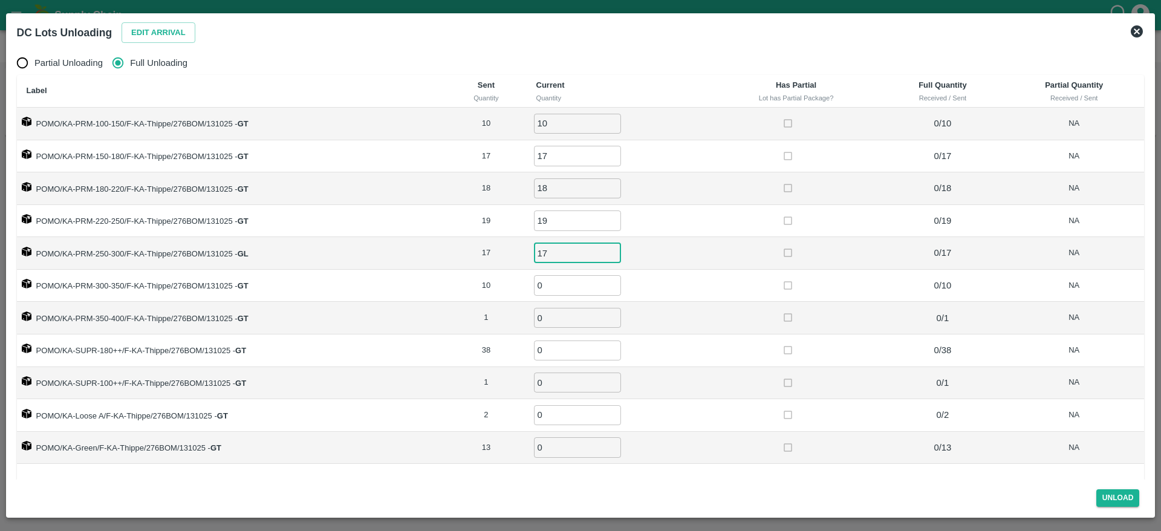
type input "17"
type input "10"
type input "1"
type input "38"
type input "1"
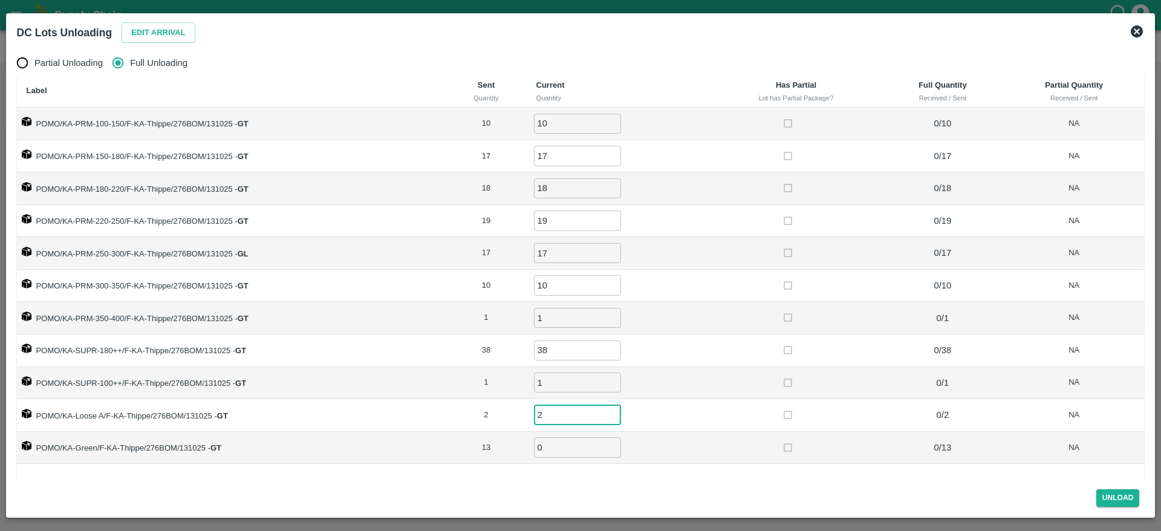
type input "2"
type input "13"
click at [758, 482] on div "Unload" at bounding box center [581, 496] width 1138 height 32
click at [1121, 500] on button "Unload" at bounding box center [1119, 498] width 44 height 18
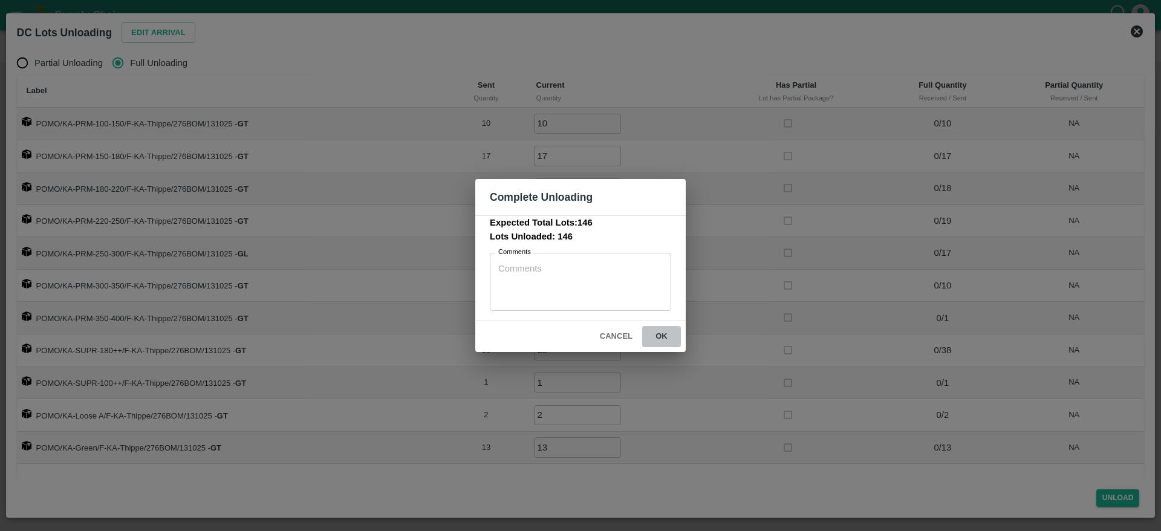
click at [661, 337] on button "ok" at bounding box center [661, 336] width 39 height 21
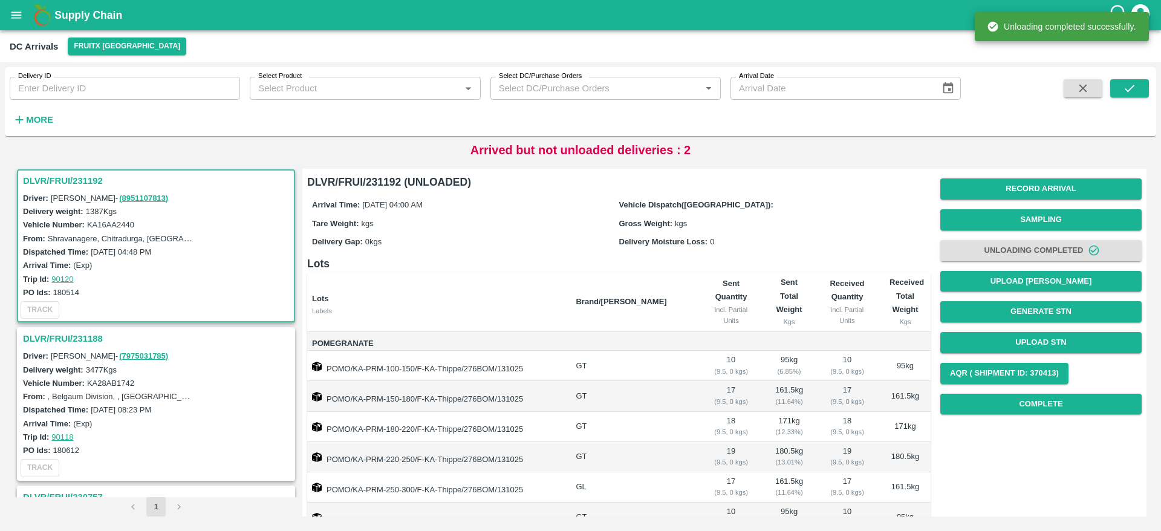
scroll to position [0, 0]
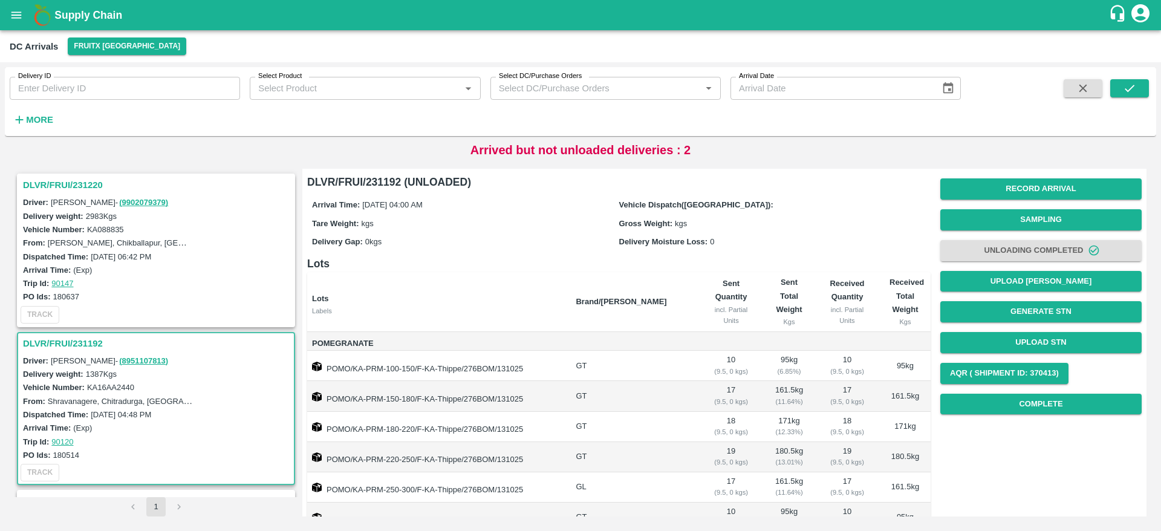
click at [70, 180] on h3 "DLVR/FRUI/231220" at bounding box center [158, 185] width 270 height 16
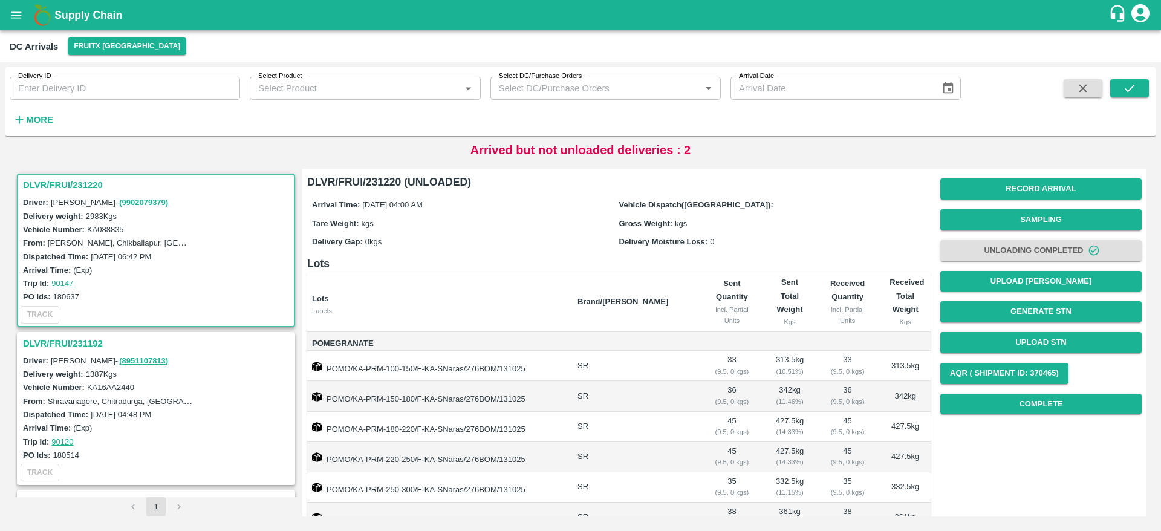
click at [64, 344] on h3 "DLVR/FRUI/231192" at bounding box center [158, 344] width 270 height 16
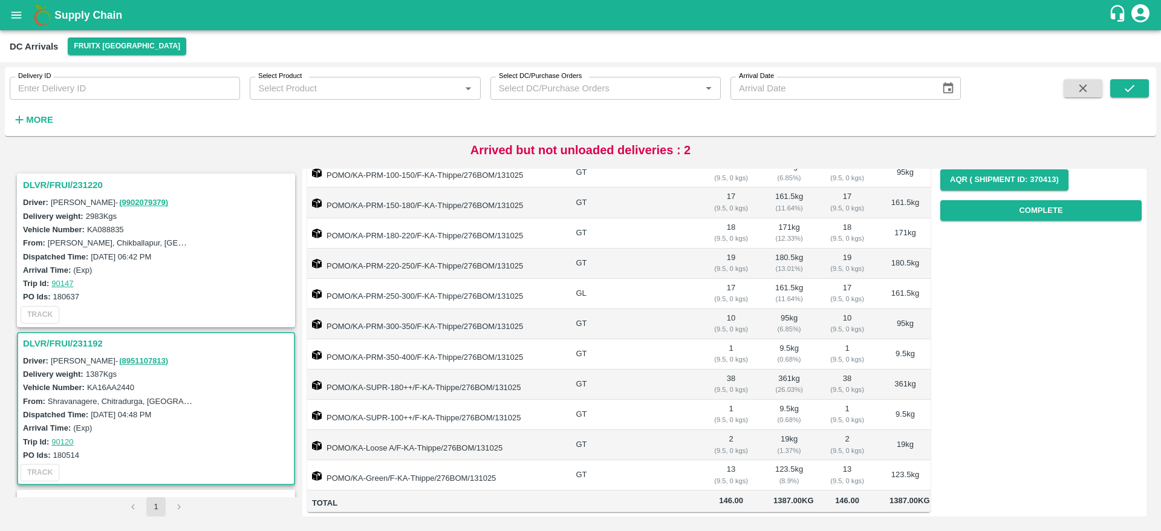
click at [76, 185] on h3 "DLVR/FRUI/231220" at bounding box center [158, 185] width 270 height 16
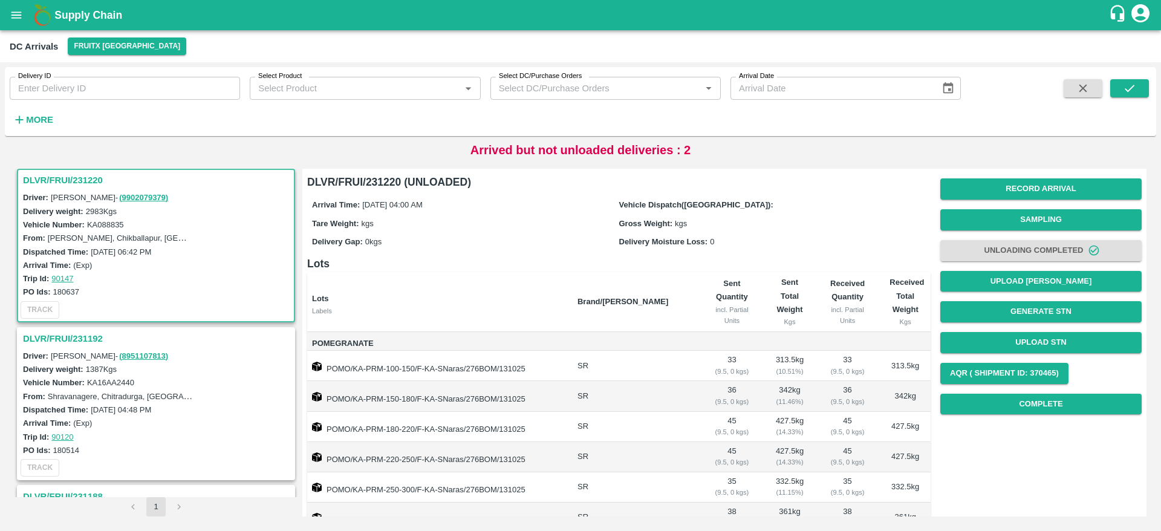
scroll to position [117, 0]
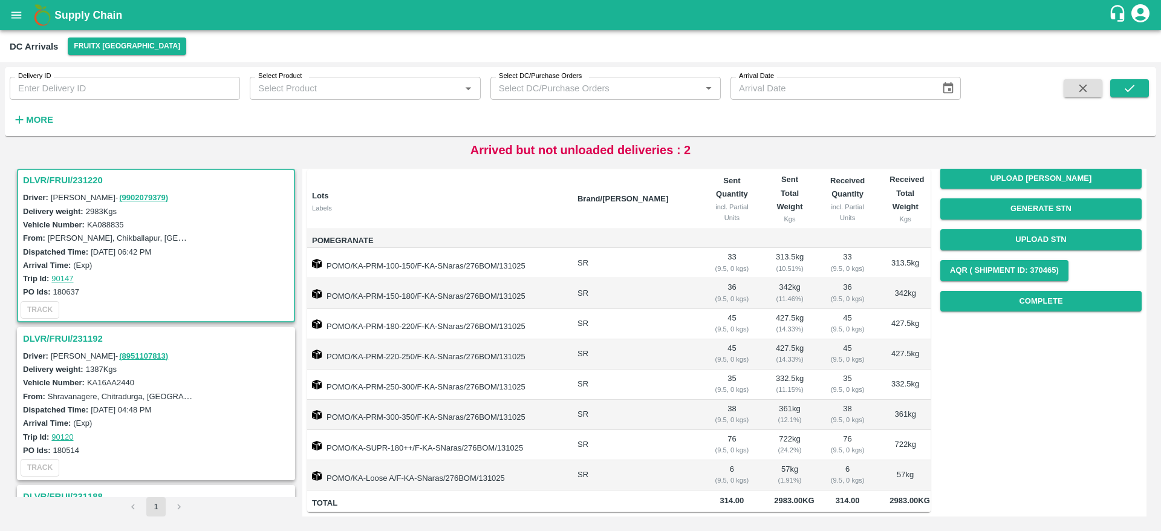
click at [68, 332] on h3 "DLVR/FRUI/231192" at bounding box center [158, 339] width 270 height 16
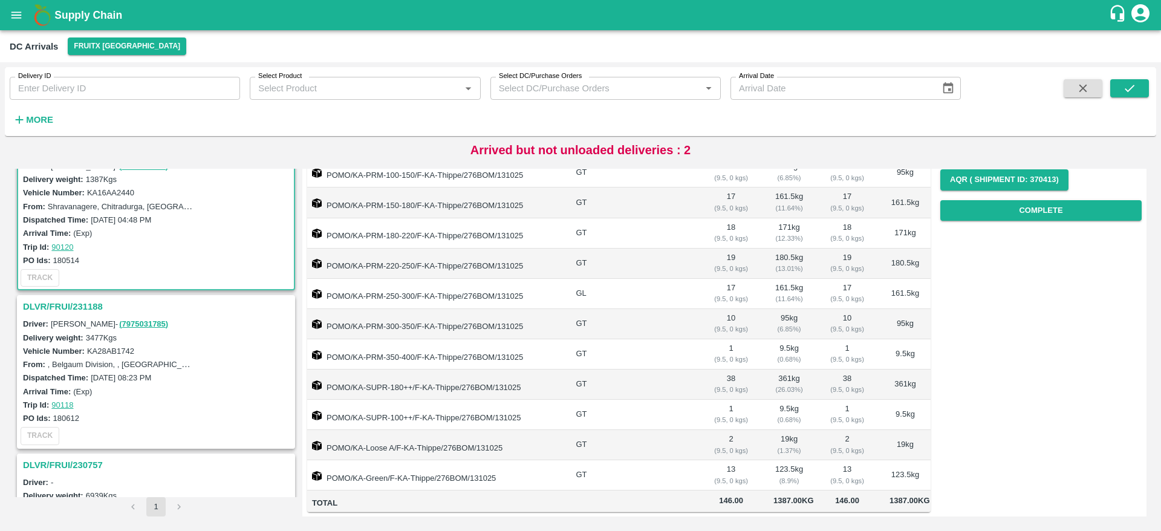
scroll to position [195, 0]
click at [39, 303] on h3 "DLVR/FRUI/231188" at bounding box center [158, 306] width 270 height 16
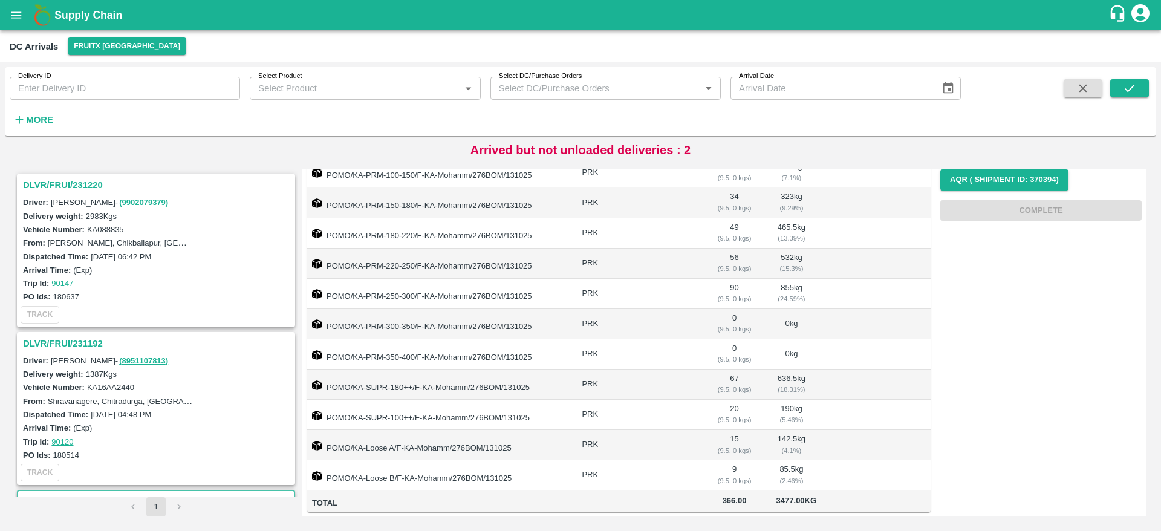
click at [68, 182] on h3 "DLVR/FRUI/231220" at bounding box center [158, 185] width 270 height 16
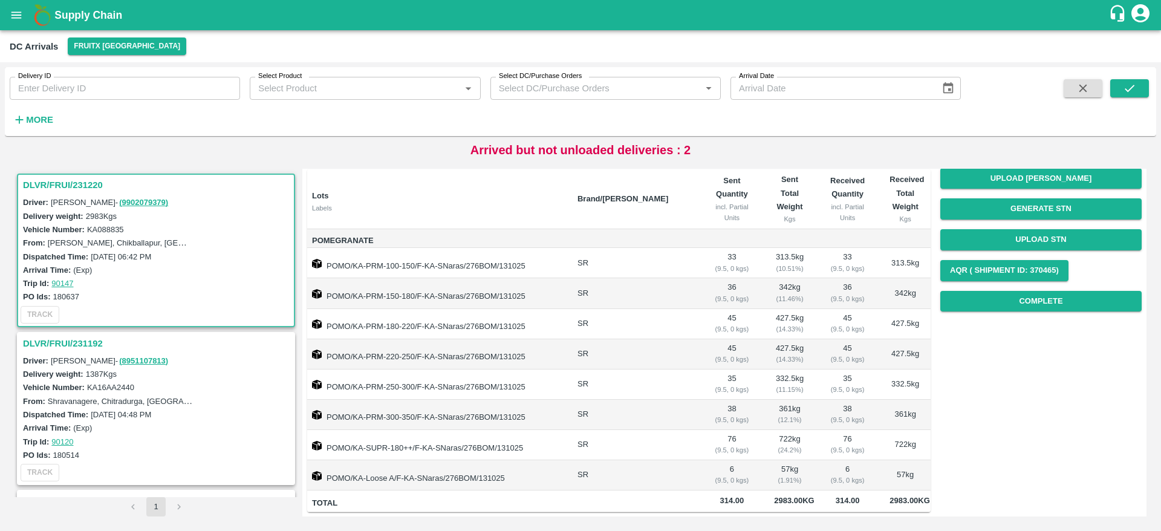
click at [62, 341] on h3 "DLVR/FRUI/231192" at bounding box center [158, 344] width 270 height 16
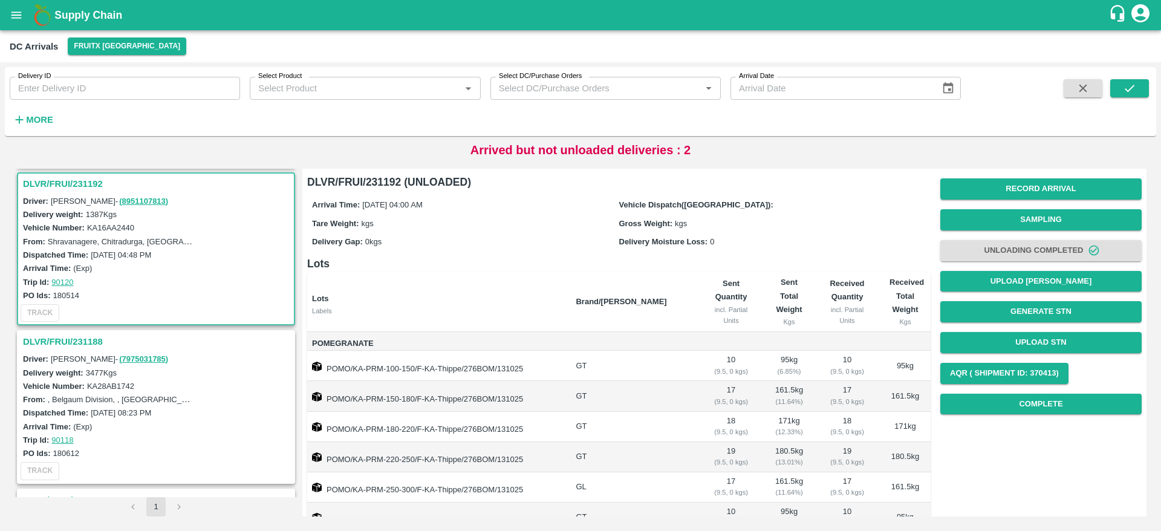
scroll to position [163, 0]
click at [50, 181] on h3 "DLVR/FRUI/231192" at bounding box center [158, 181] width 270 height 16
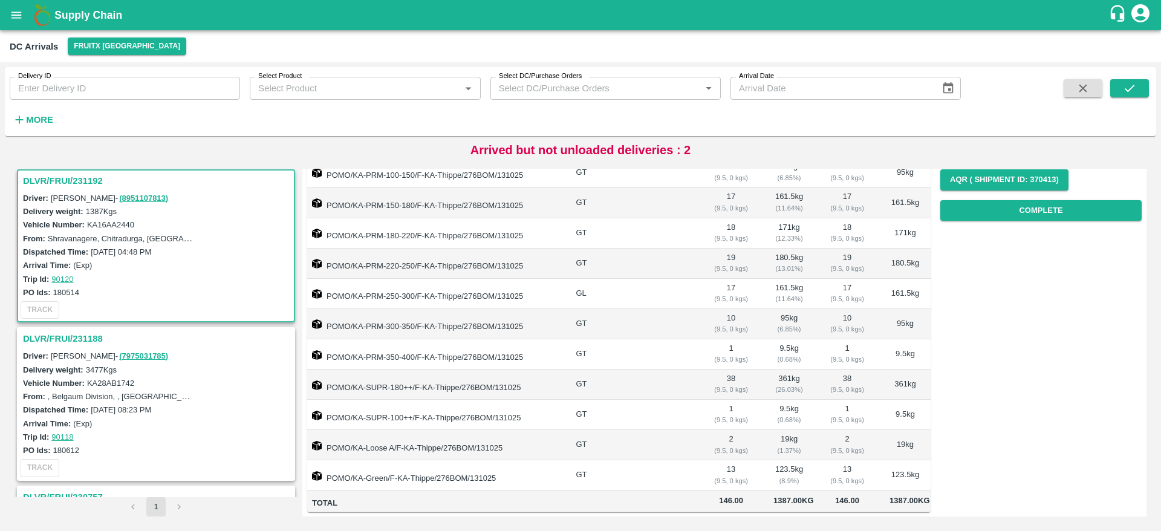
scroll to position [0, 0]
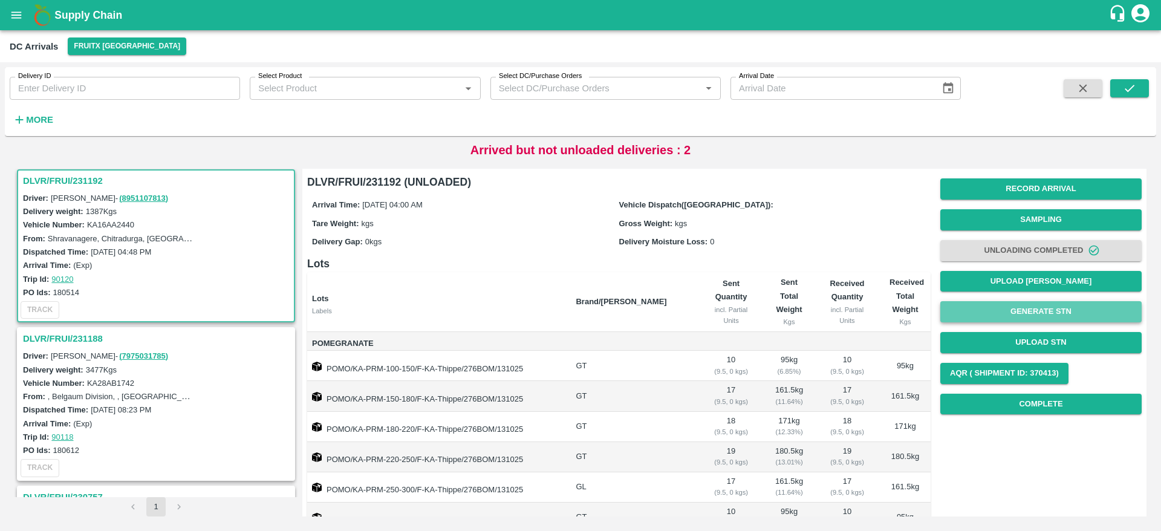
click at [1031, 313] on button "Generate STN" at bounding box center [1041, 311] width 201 height 21
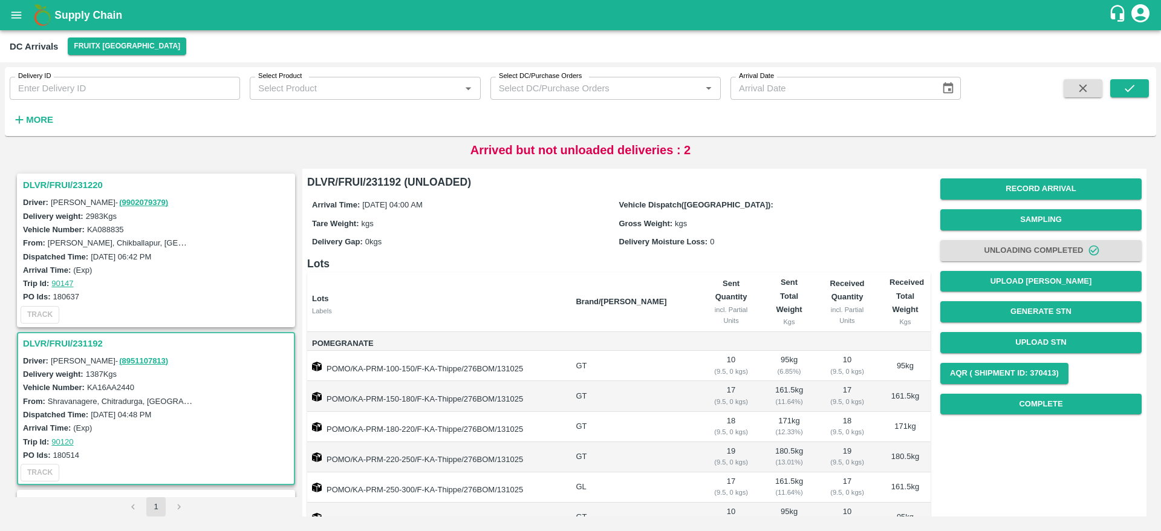
click at [44, 184] on h3 "DLVR/FRUI/231220" at bounding box center [158, 185] width 270 height 16
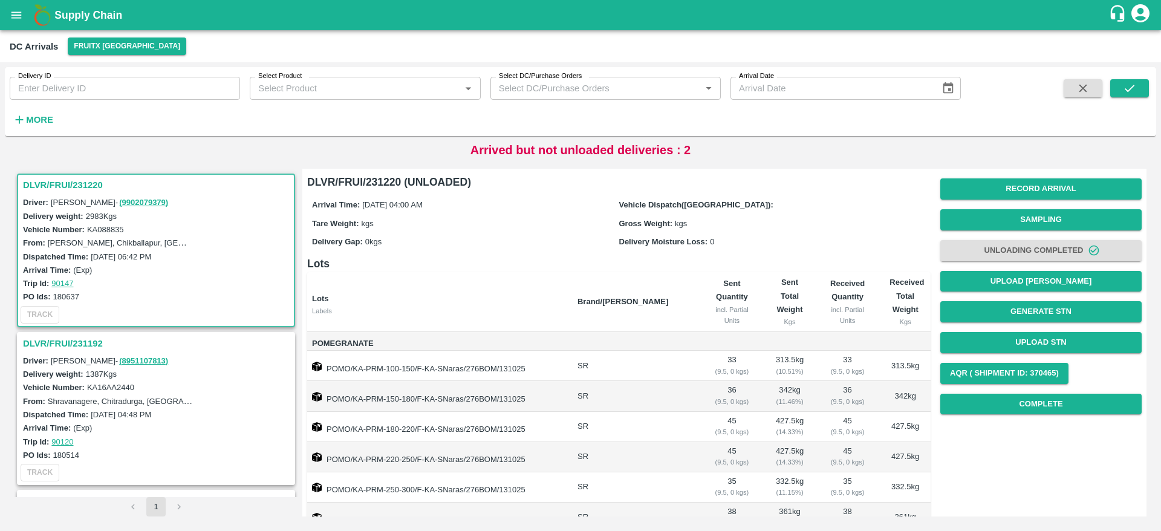
click at [69, 180] on h3 "DLVR/FRUI/231220" at bounding box center [158, 185] width 270 height 16
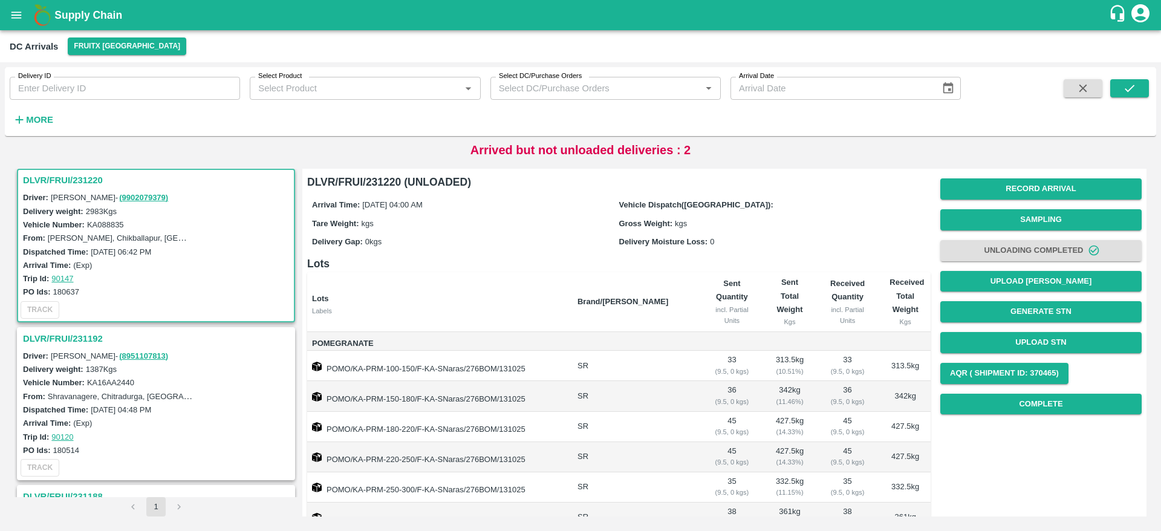
click at [492, 246] on div "Delivery Gap: 0 kgs" at bounding box center [465, 241] width 307 height 13
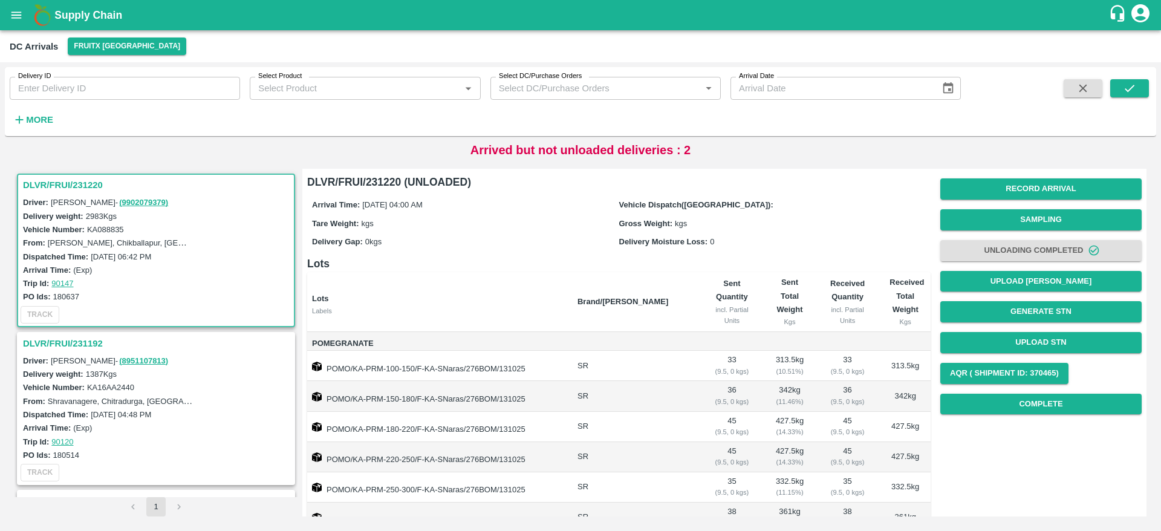
click at [51, 191] on h3 "DLVR/FRUI/231220" at bounding box center [158, 185] width 270 height 16
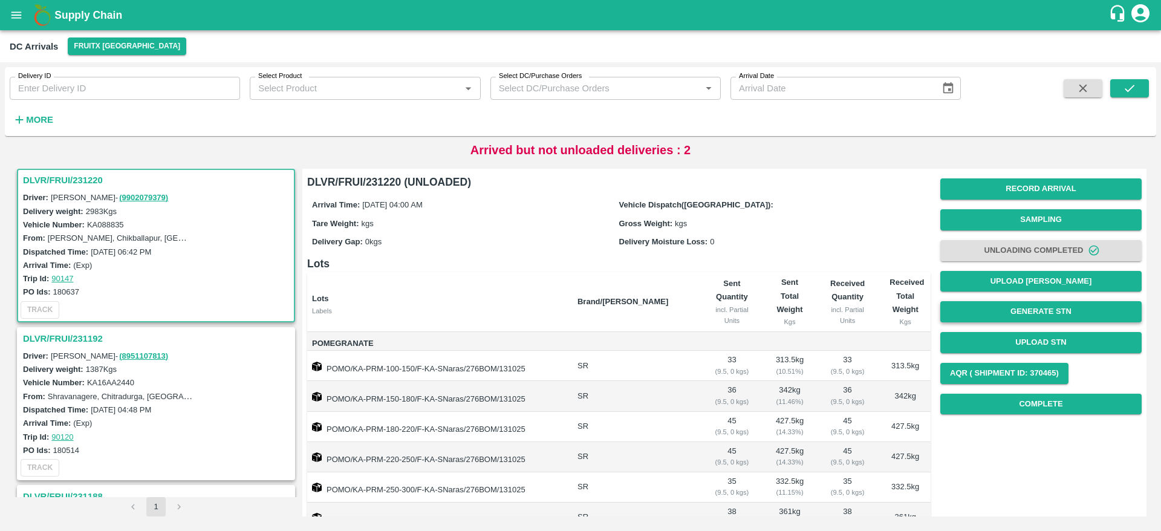
click at [1026, 310] on button "Generate STN" at bounding box center [1041, 311] width 201 height 21
click at [63, 172] on h3 "DLVR/FRUI/231220" at bounding box center [158, 180] width 270 height 16
click at [1043, 309] on button "Generate STN" at bounding box center [1041, 311] width 201 height 21
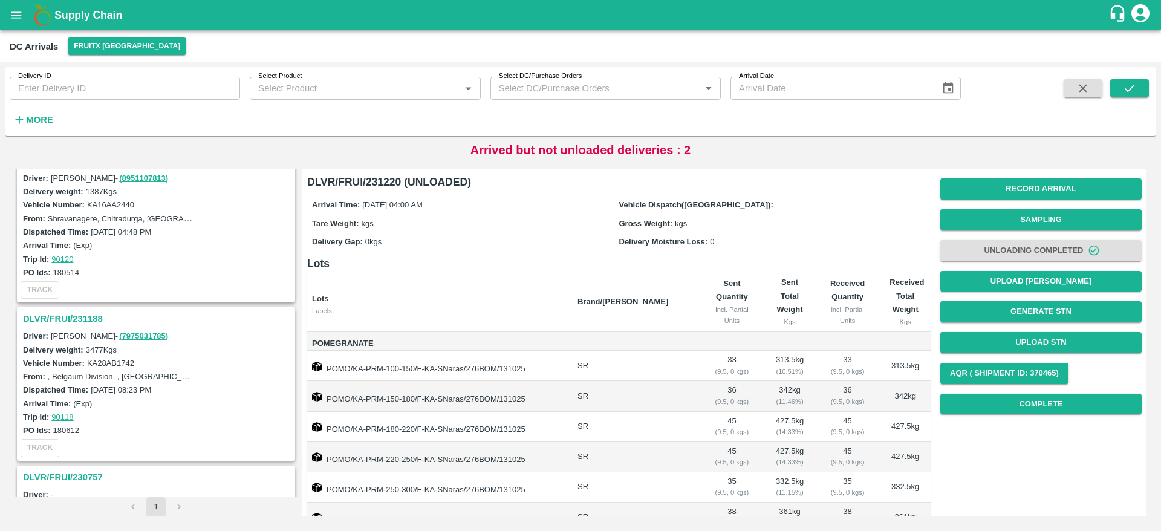
scroll to position [195, 0]
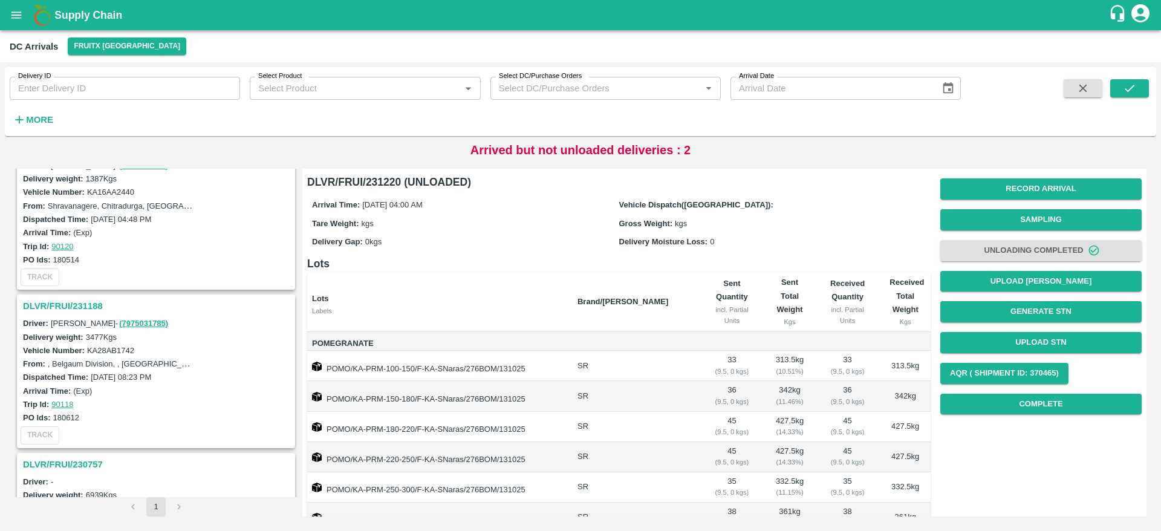
click at [51, 304] on h3 "DLVR/FRUI/231188" at bounding box center [158, 306] width 270 height 16
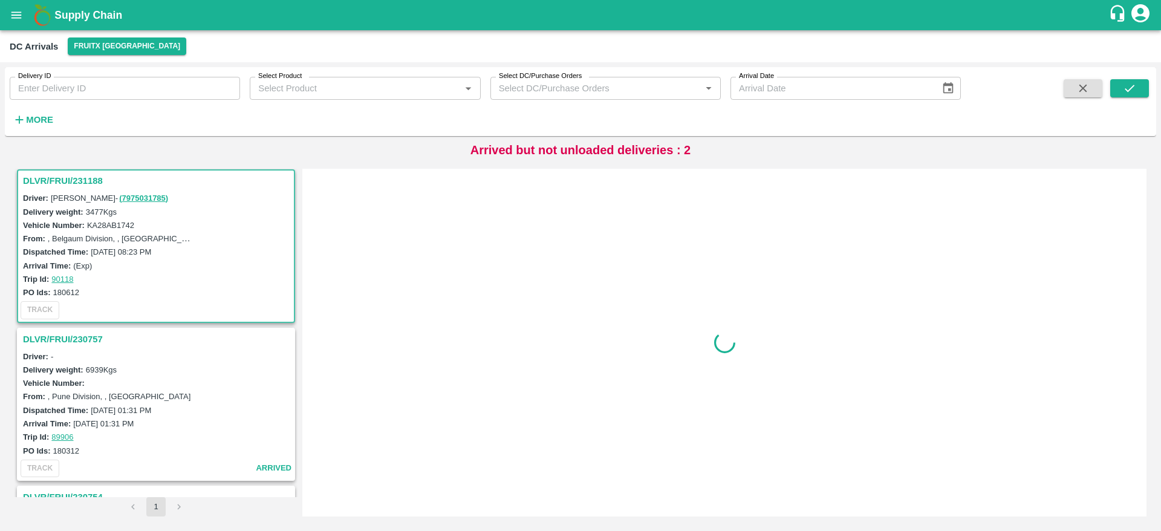
scroll to position [321, 0]
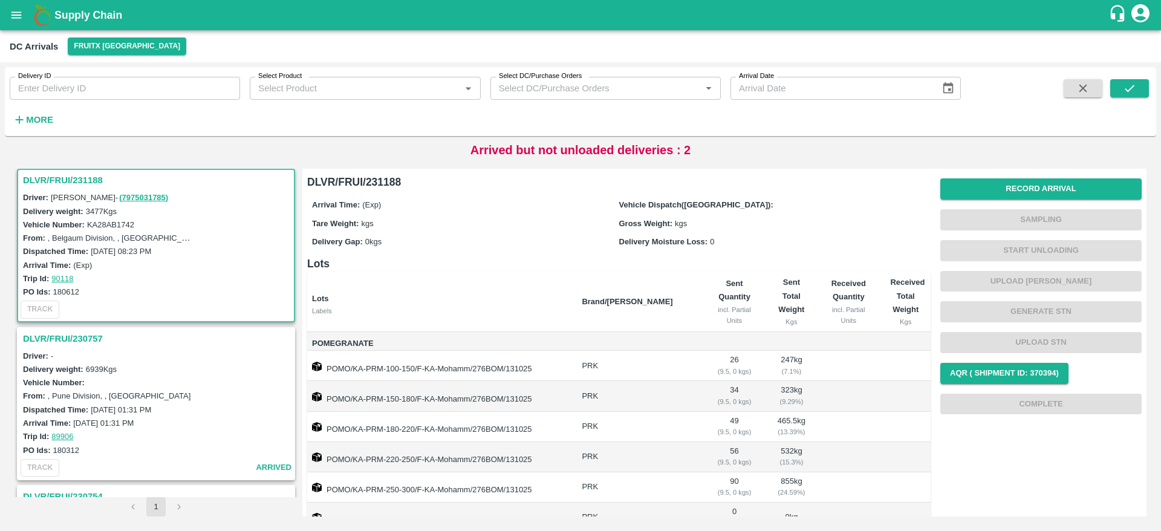
click at [65, 180] on h3 "DLVR/FRUI/231188" at bounding box center [158, 180] width 270 height 16
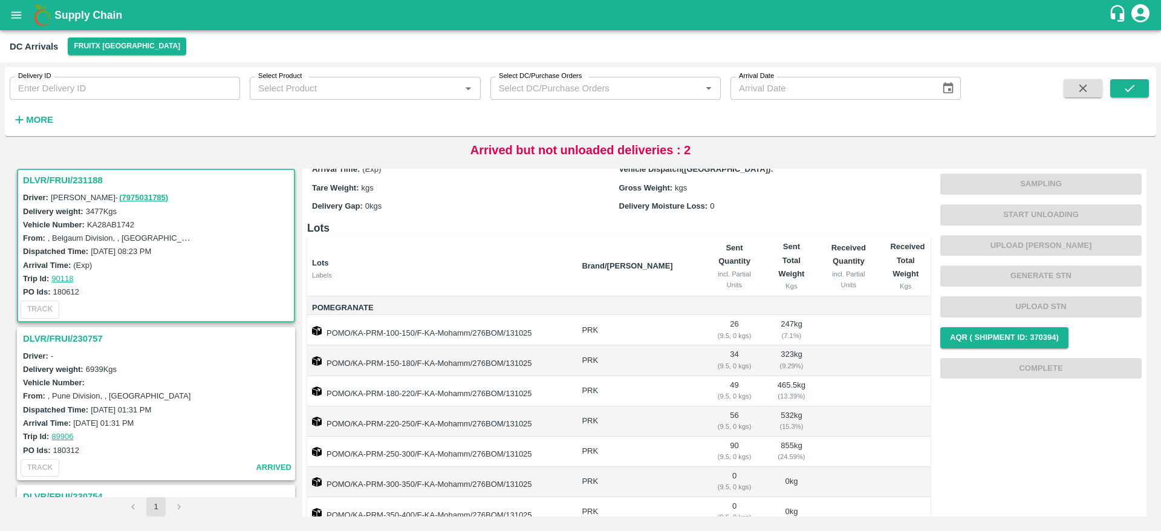
click at [52, 343] on h3 "DLVR/FRUI/230757" at bounding box center [158, 339] width 270 height 16
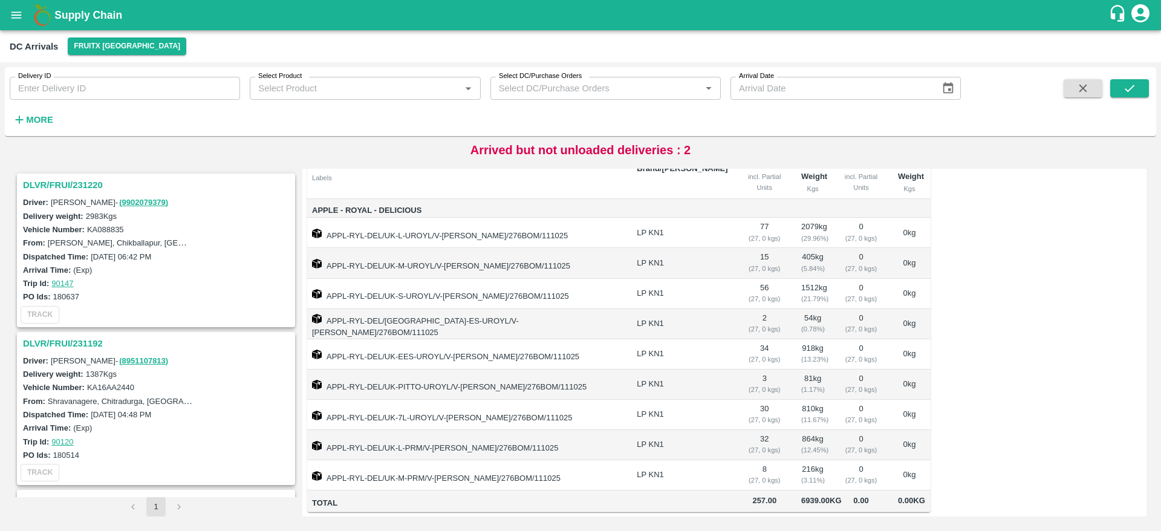
click at [53, 180] on h3 "DLVR/FRUI/231220" at bounding box center [158, 185] width 270 height 16
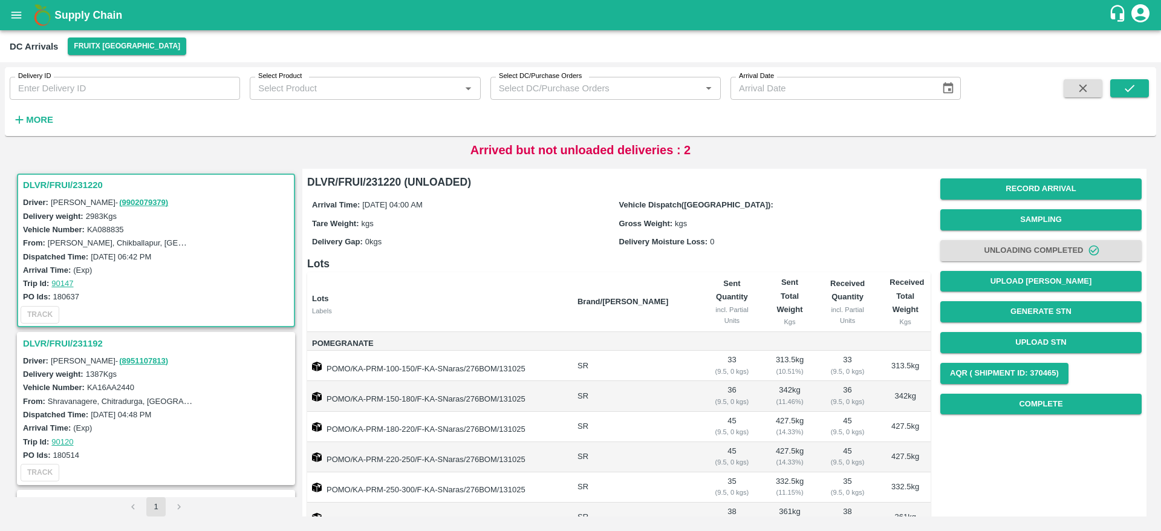
click at [65, 183] on h3 "DLVR/FRUI/231220" at bounding box center [158, 185] width 270 height 16
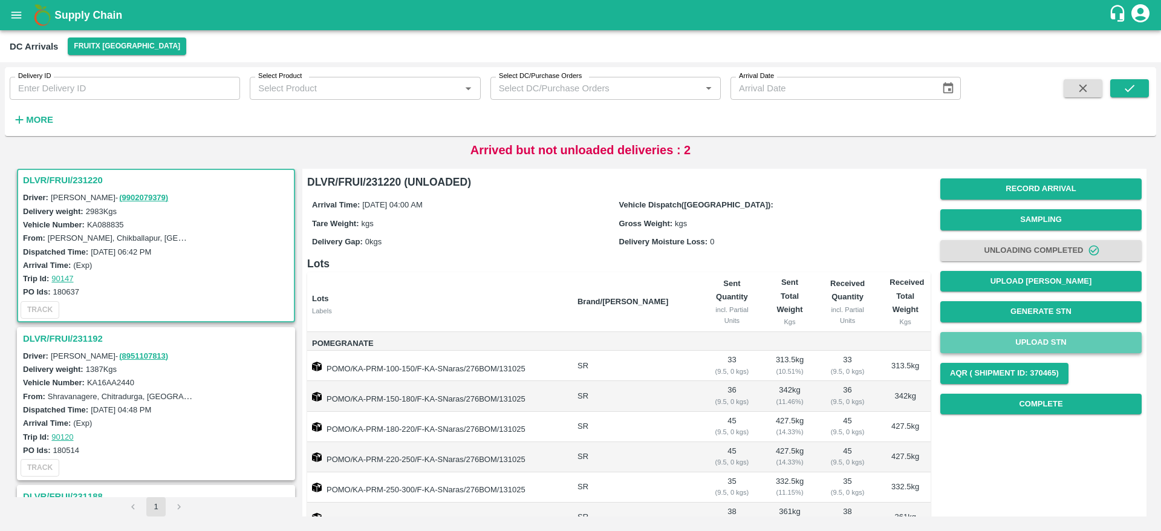
click at [1020, 341] on button "Upload STN" at bounding box center [1041, 342] width 201 height 21
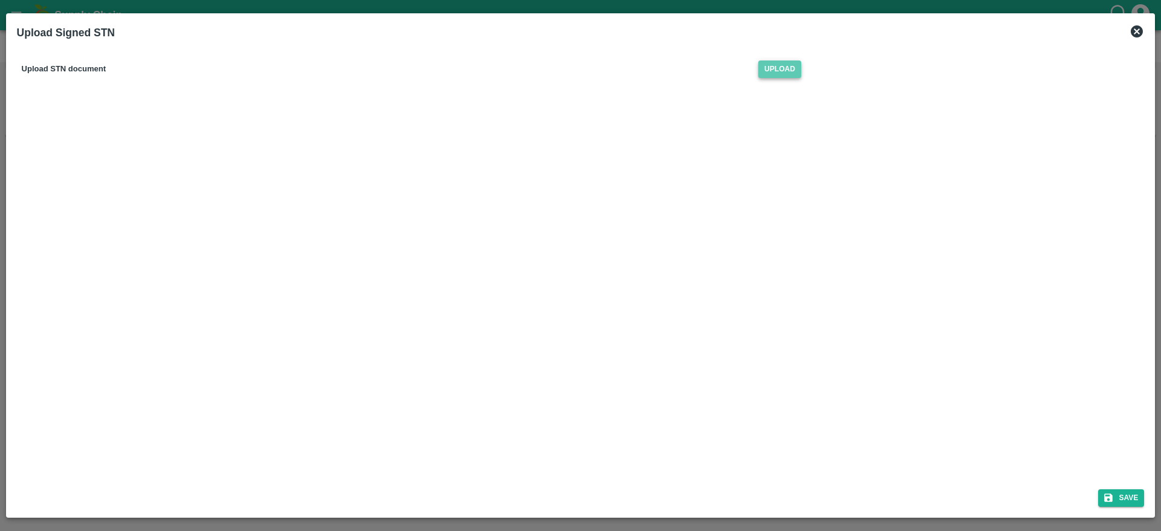
click at [790, 67] on span "Upload" at bounding box center [780, 69] width 43 height 18
click at [0, 0] on input "Upload" at bounding box center [0, 0] width 0 height 0
click at [1120, 494] on button "Save" at bounding box center [1122, 498] width 46 height 18
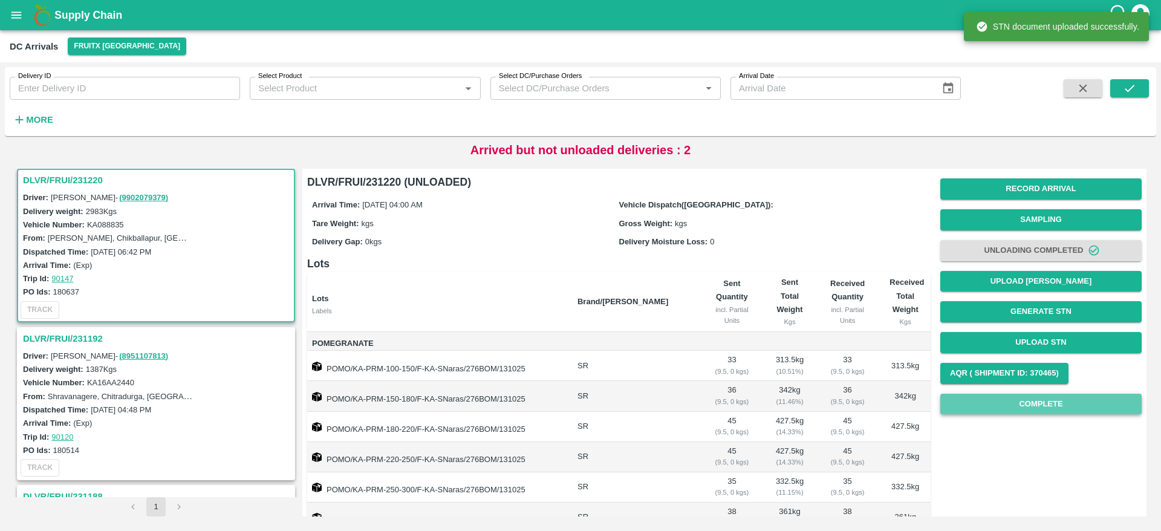
click at [1033, 411] on button "Complete" at bounding box center [1041, 404] width 201 height 21
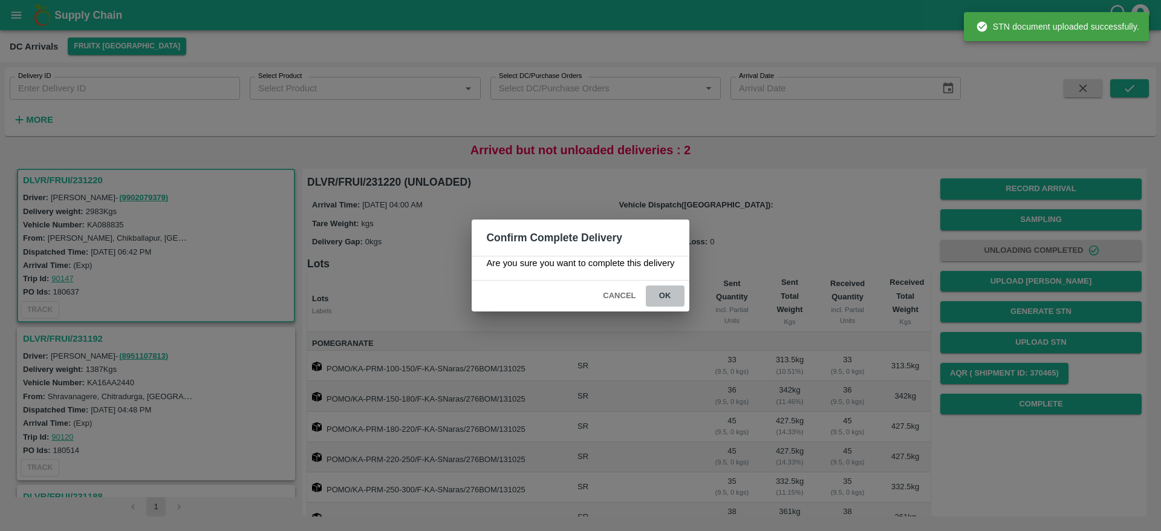
click at [668, 289] on button "ok" at bounding box center [665, 296] width 39 height 21
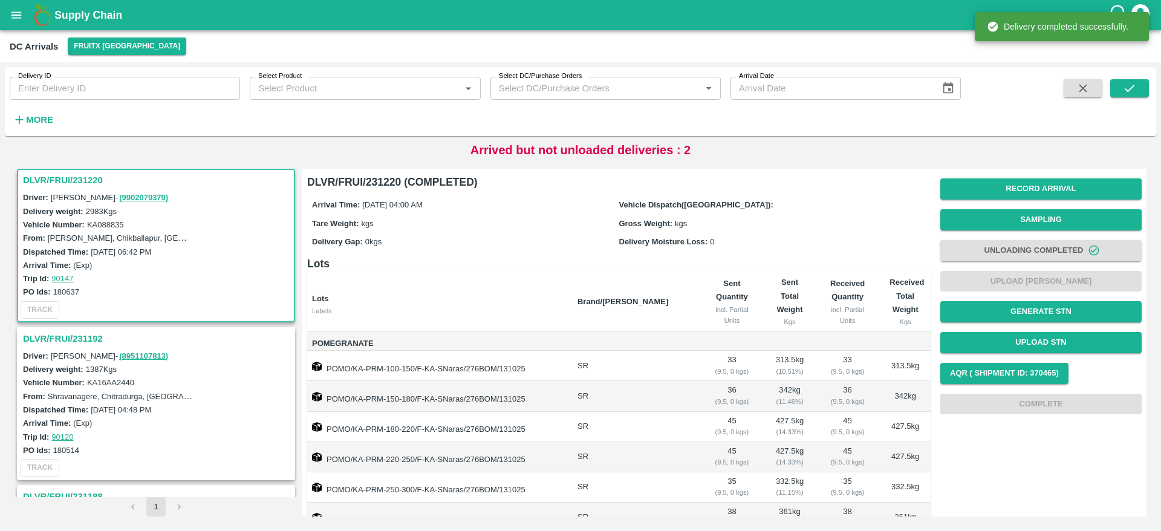
click at [67, 337] on h3 "DLVR/FRUI/231192" at bounding box center [158, 339] width 270 height 16
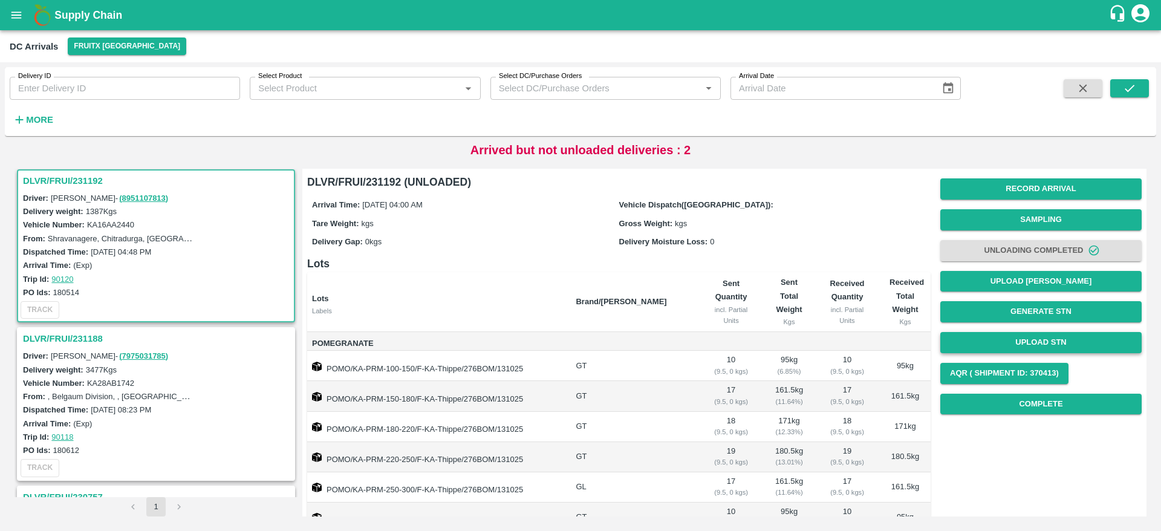
click at [1048, 342] on button "Upload STN" at bounding box center [1041, 342] width 201 height 21
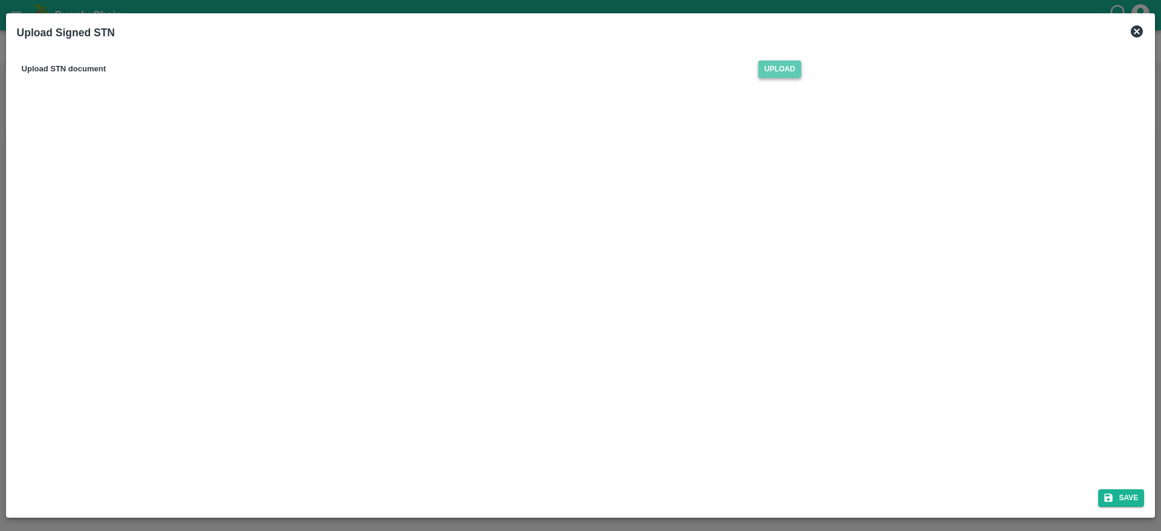
click at [773, 64] on span "Upload" at bounding box center [780, 69] width 43 height 18
click at [0, 0] on input "Upload" at bounding box center [0, 0] width 0 height 0
click at [1110, 496] on icon "submit" at bounding box center [1108, 497] width 11 height 11
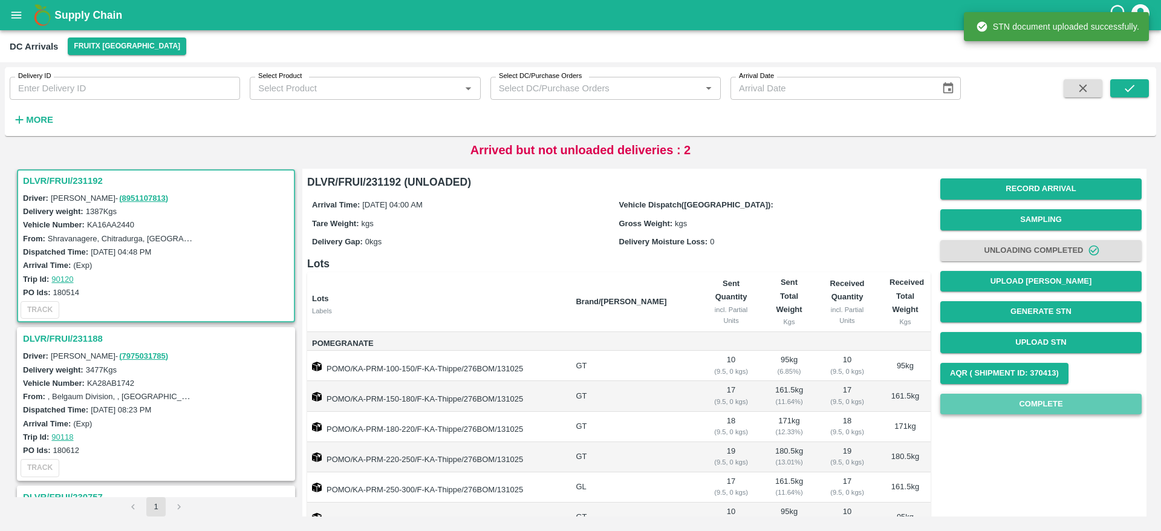
click at [996, 409] on button "Complete" at bounding box center [1041, 404] width 201 height 21
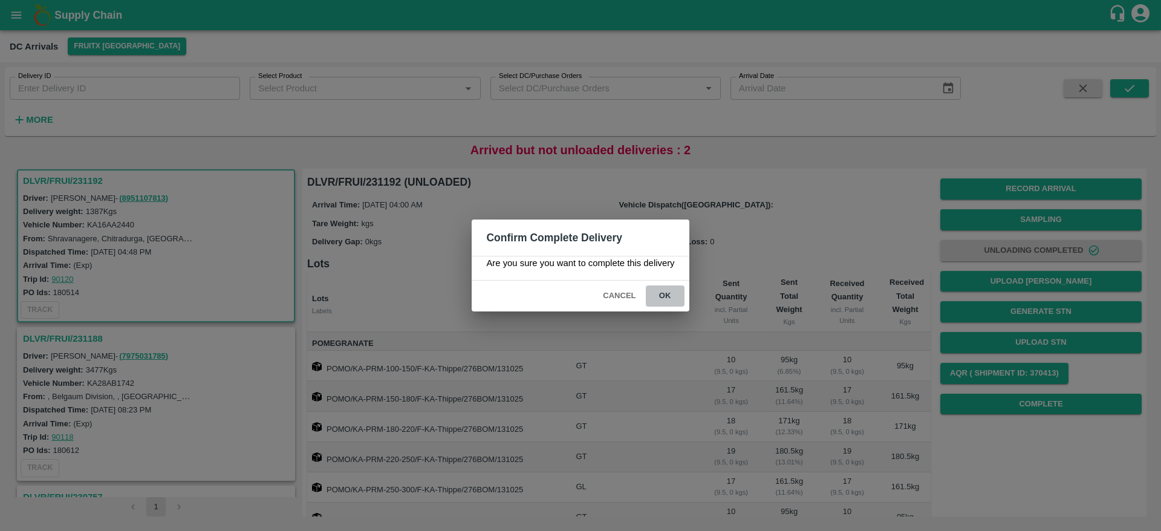
click at [662, 292] on button "ok" at bounding box center [665, 296] width 39 height 21
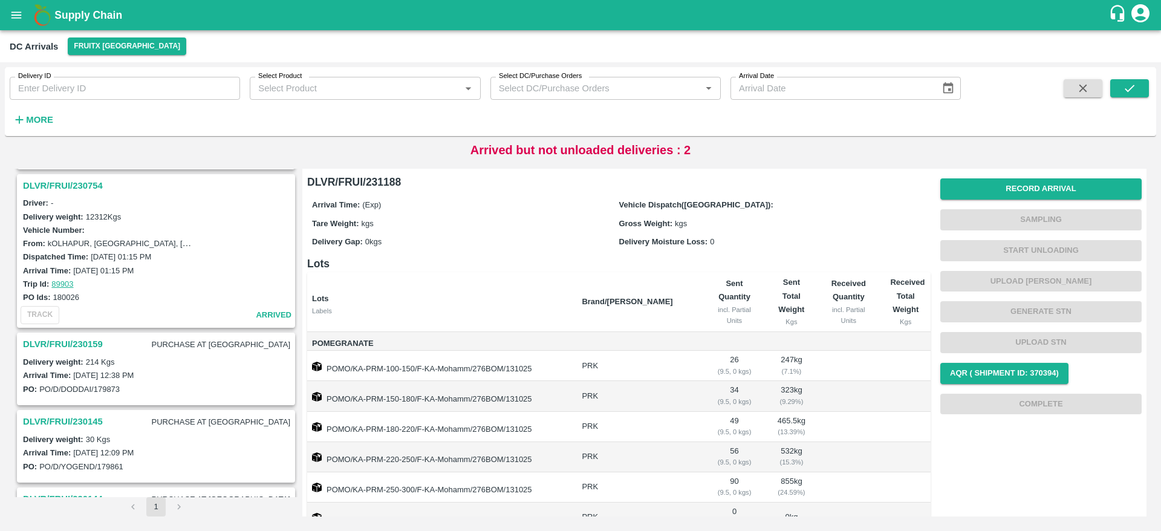
scroll to position [359, 0]
